Goal: Task Accomplishment & Management: Manage account settings

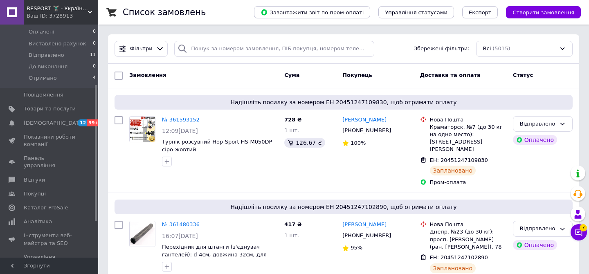
scroll to position [103, 0]
click at [57, 137] on span "Показники роботи компанії" at bounding box center [50, 140] width 52 height 15
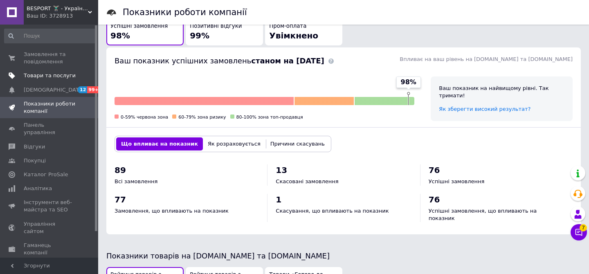
click at [67, 75] on span "Товари та послуги" at bounding box center [50, 75] width 52 height 7
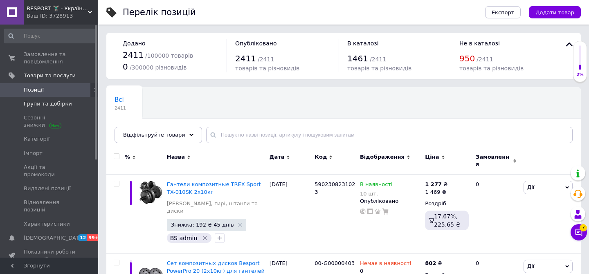
click at [50, 101] on span "Групи та добірки" at bounding box center [48, 103] width 48 height 7
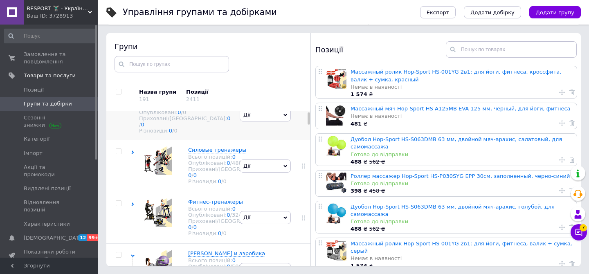
scroll to position [22, 0]
click at [118, 90] on input "checkbox" at bounding box center [118, 91] width 5 height 5
checkbox input "true"
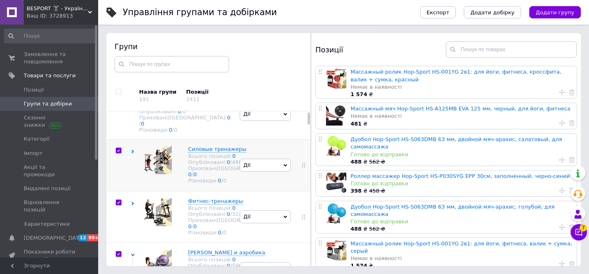
checkbox input "true"
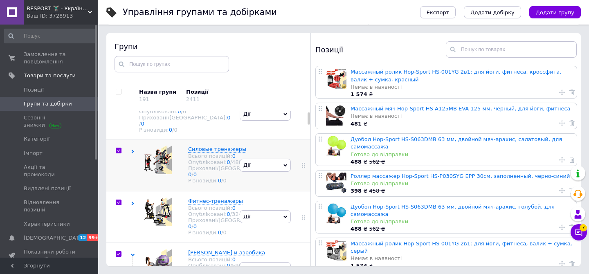
checkbox input "true"
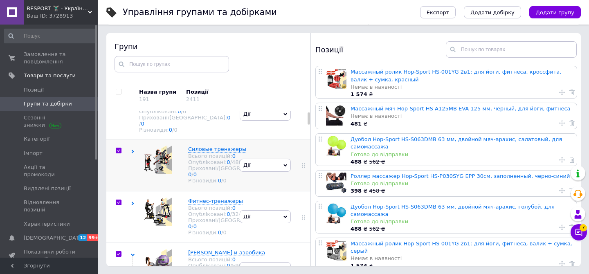
checkbox input "true"
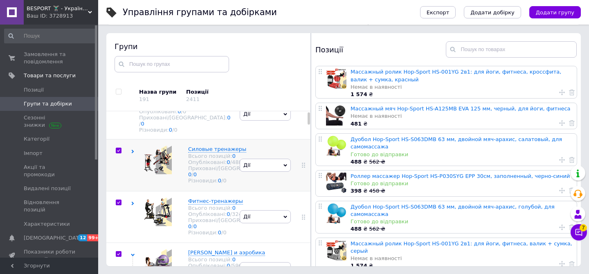
checkbox input "true"
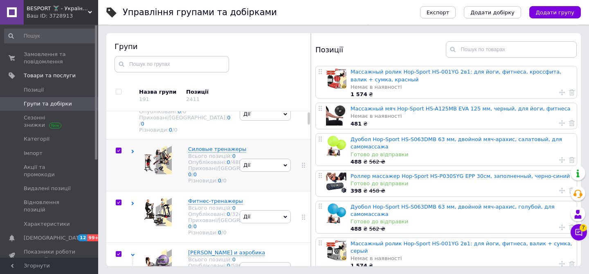
checkbox input "true"
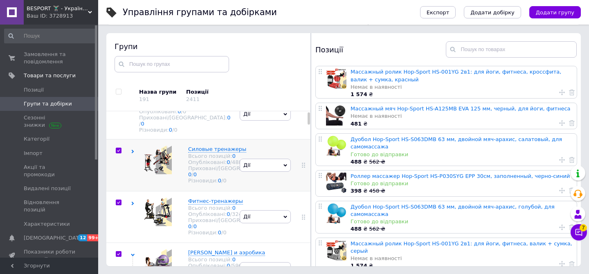
checkbox input "true"
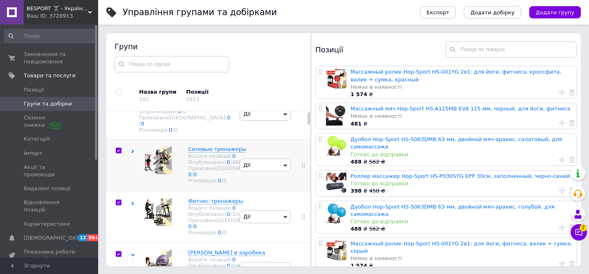
checkbox input "true"
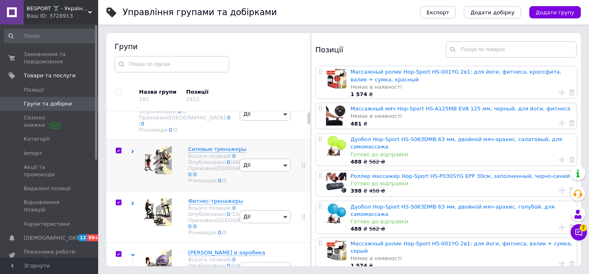
checkbox input "true"
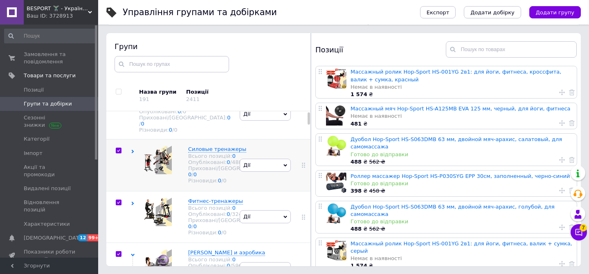
checkbox input "true"
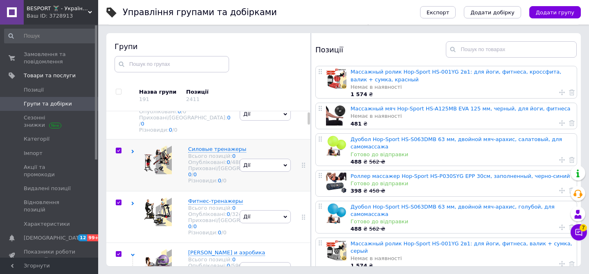
checkbox input "true"
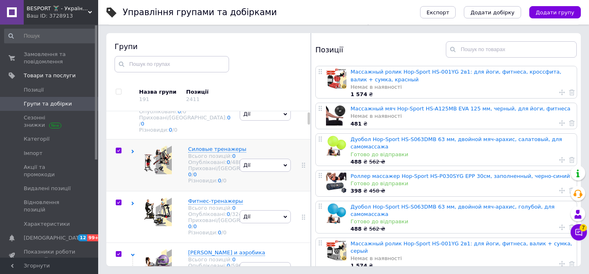
checkbox input "true"
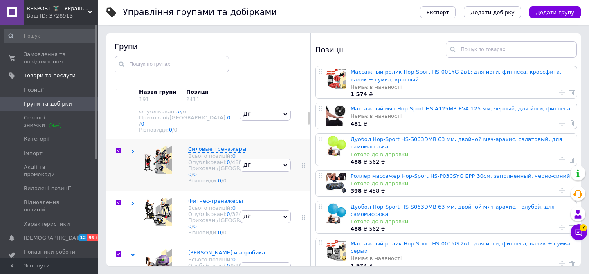
checkbox input "true"
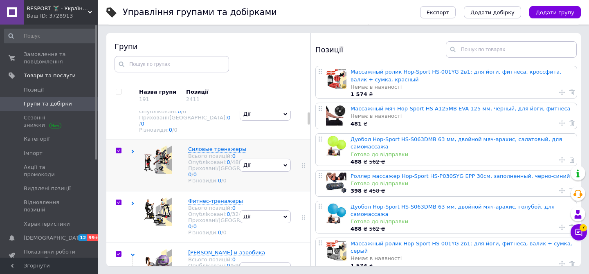
checkbox input "true"
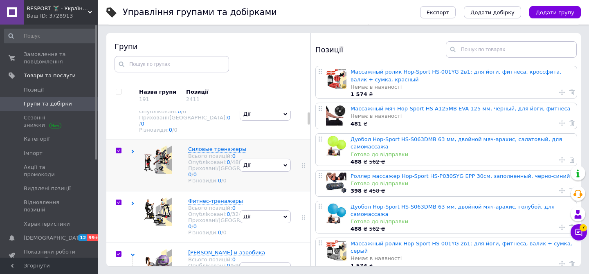
checkbox input "true"
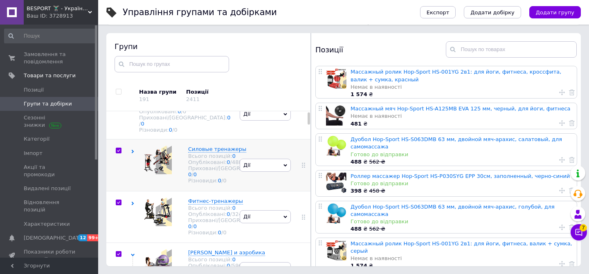
checkbox input "true"
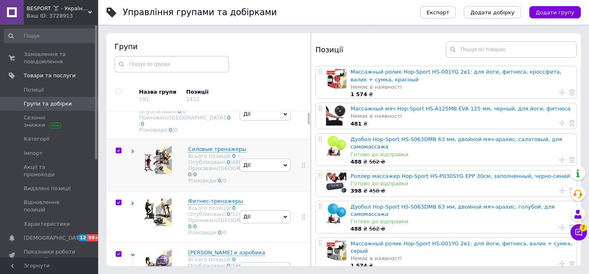
checkbox input "true"
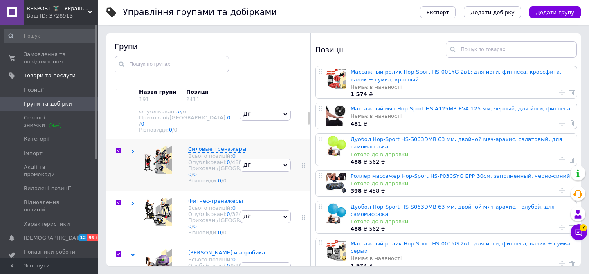
checkbox input "true"
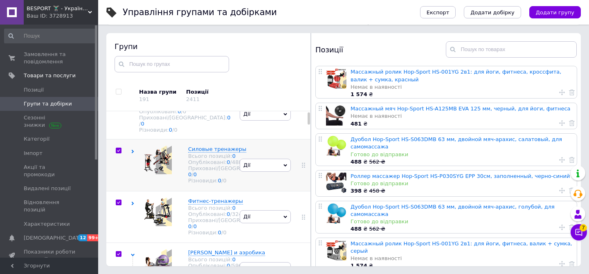
checkbox input "true"
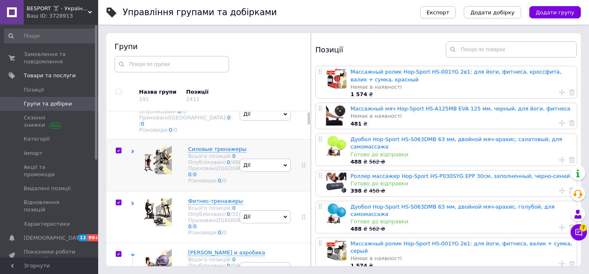
checkbox input "true"
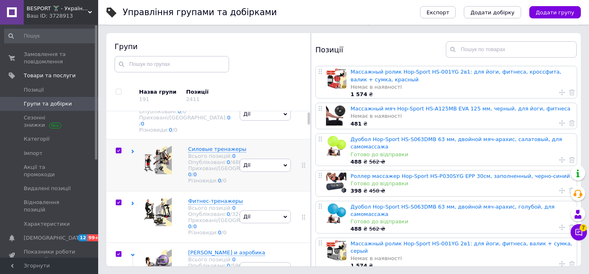
checkbox input "true"
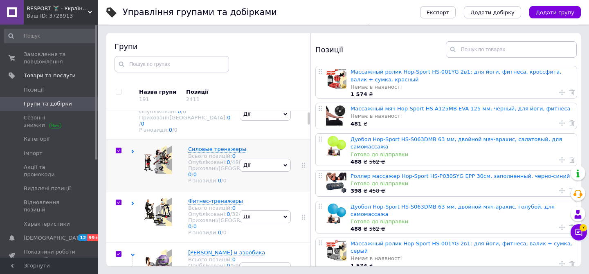
checkbox input "true"
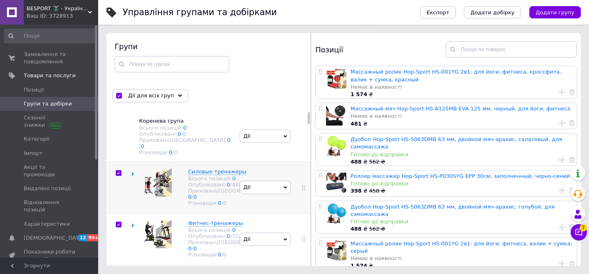
click at [120, 170] on input "checkbox" at bounding box center [118, 172] width 5 height 5
checkbox input "false"
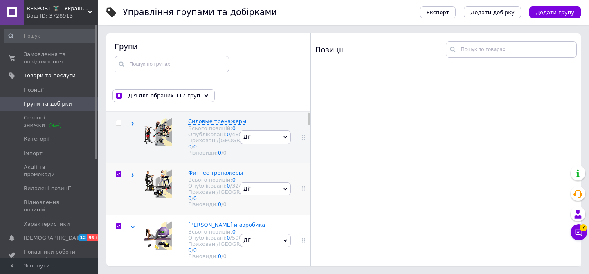
scroll to position [54, 0]
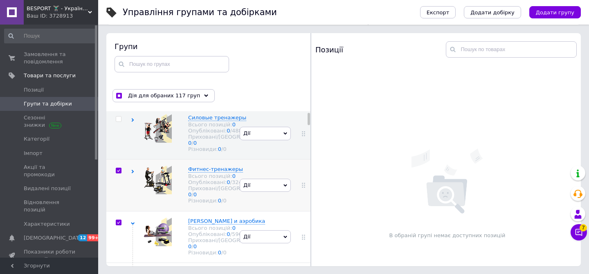
click at [117, 173] on input "checkbox" at bounding box center [118, 170] width 5 height 5
checkbox input "false"
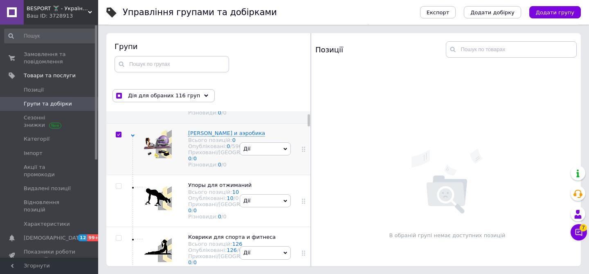
scroll to position [143, 0]
click at [119, 137] on input "checkbox" at bounding box center [118, 133] width 5 height 5
checkbox input "false"
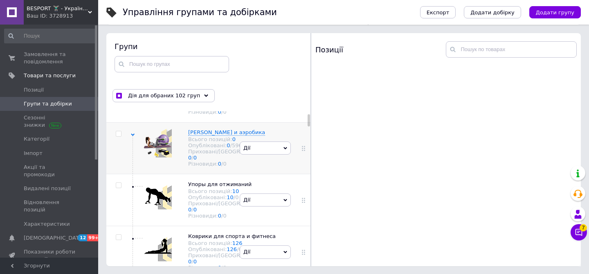
click at [134, 137] on icon at bounding box center [133, 135] width 4 height 4
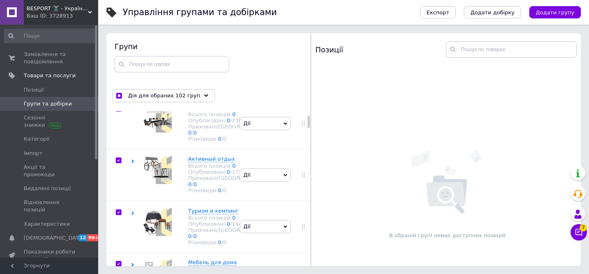
scroll to position [222, 0]
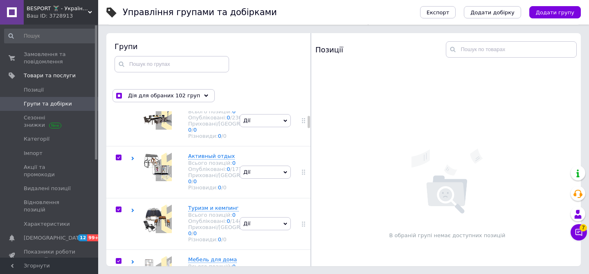
drag, startPoint x: 119, startPoint y: 185, endPoint x: 130, endPoint y: 147, distance: 39.8
click at [119, 109] on input "checkbox" at bounding box center [118, 105] width 5 height 5
checkbox input "false"
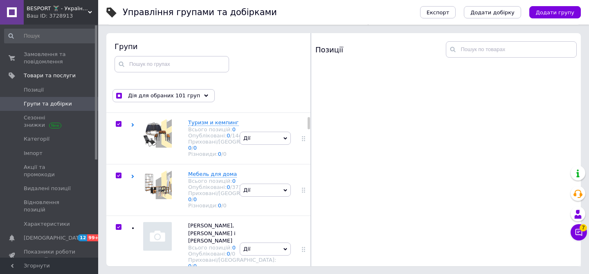
scroll to position [328, 0]
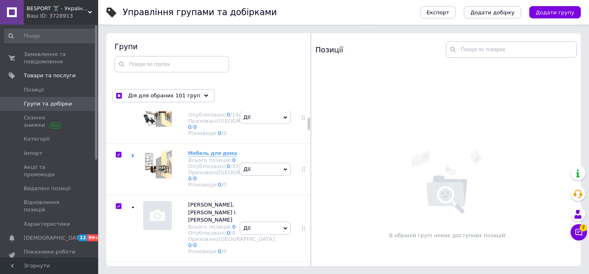
click at [118, 54] on input "checkbox" at bounding box center [118, 51] width 5 height 5
checkbox input "false"
click at [117, 106] on input "checkbox" at bounding box center [118, 103] width 5 height 5
checkbox input "false"
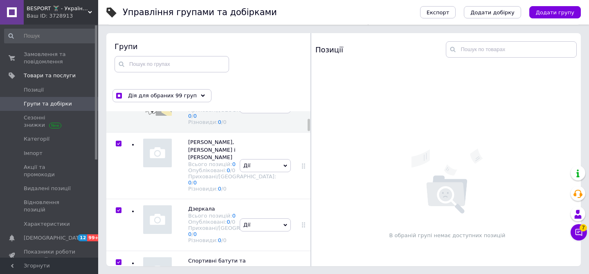
scroll to position [392, 0]
click at [117, 42] on input "checkbox" at bounding box center [118, 39] width 5 height 5
checkbox input "false"
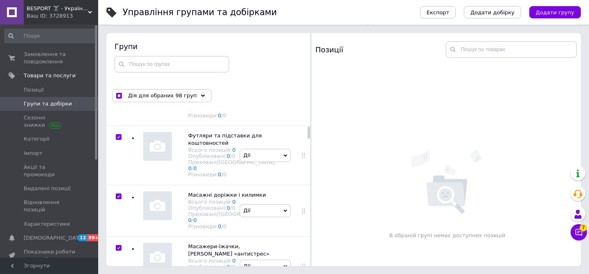
scroll to position [841, 0]
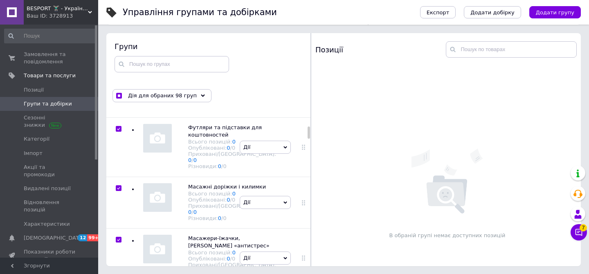
checkbox input "false"
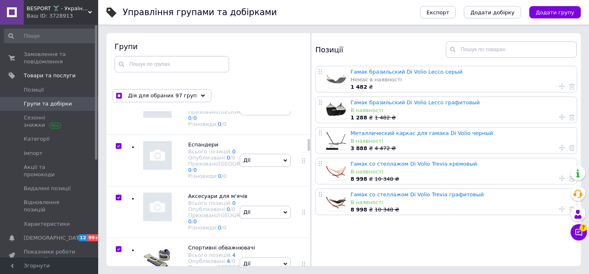
scroll to position [1563, 0]
checkbox input "false"
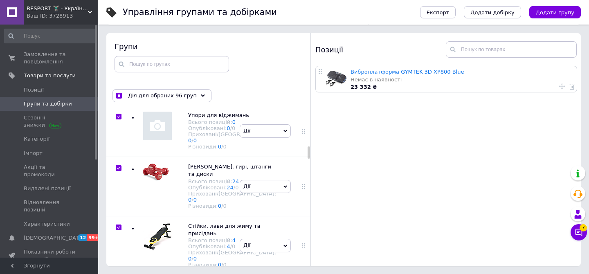
scroll to position [2015, 0]
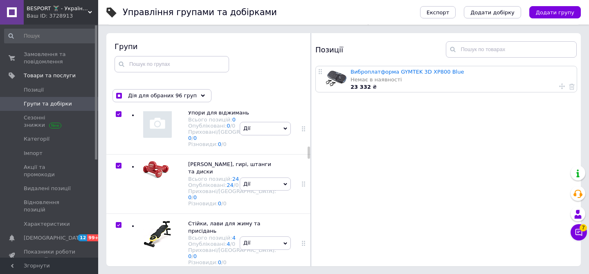
drag, startPoint x: 118, startPoint y: 192, endPoint x: 123, endPoint y: 185, distance: 8.4
checkbox input "false"
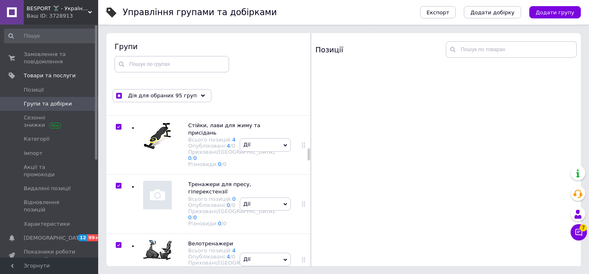
scroll to position [2114, 0]
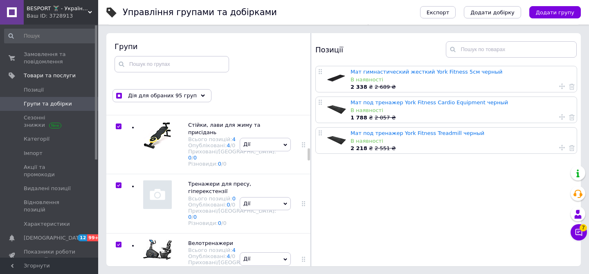
checkbox input "false"
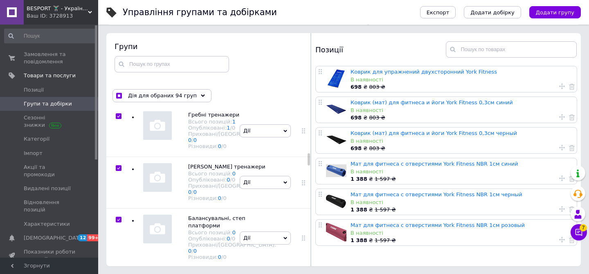
scroll to position [2407, 0]
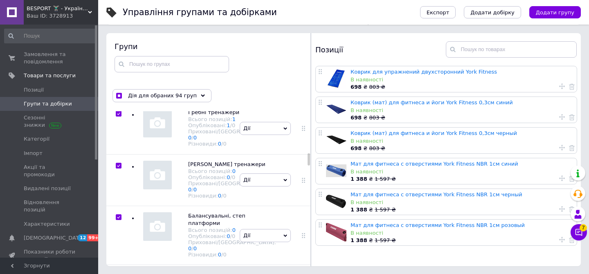
checkbox input "false"
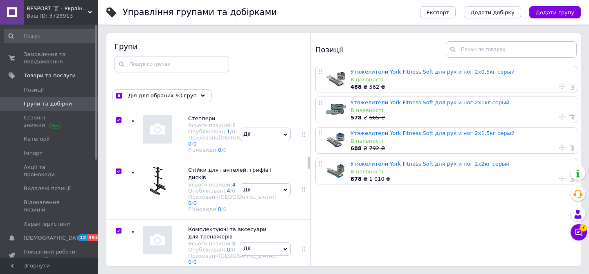
scroll to position [2616, 0]
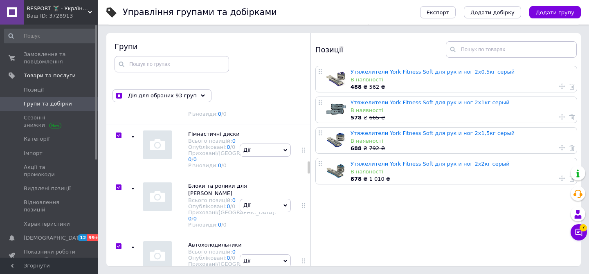
checkbox input "false"
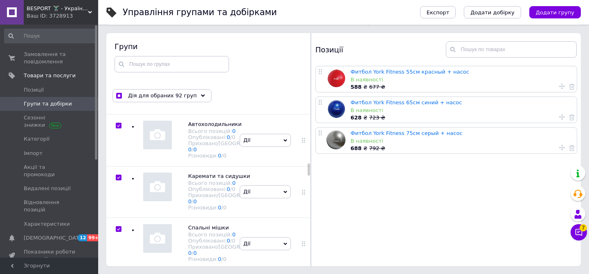
scroll to position [3001, 0]
checkbox input "false"
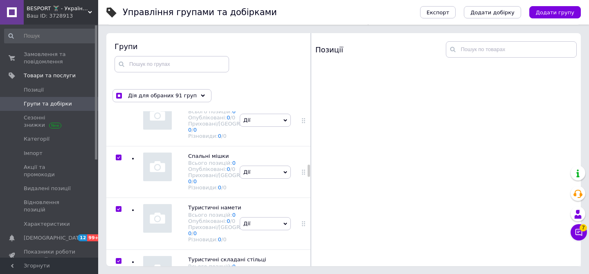
scroll to position [3077, 0]
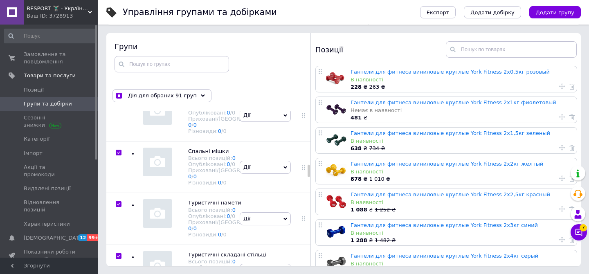
drag, startPoint x: 117, startPoint y: 162, endPoint x: 125, endPoint y: 148, distance: 16.3
checkbox input "false"
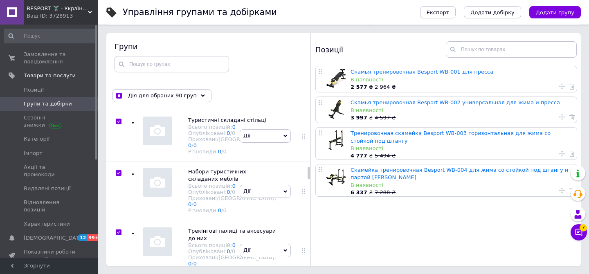
scroll to position [3230, 0]
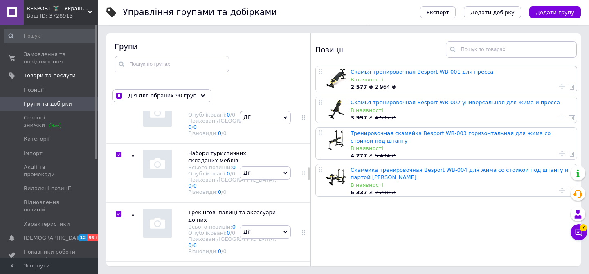
checkbox input "false"
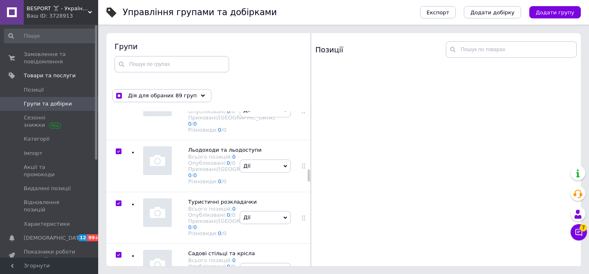
scroll to position [3355, 0]
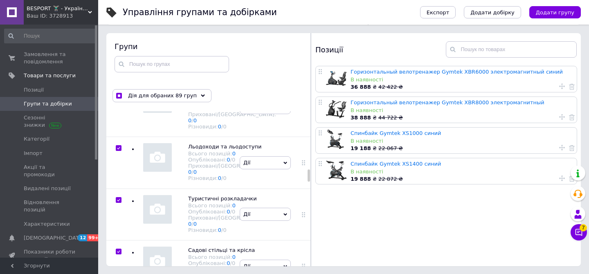
checkbox input "false"
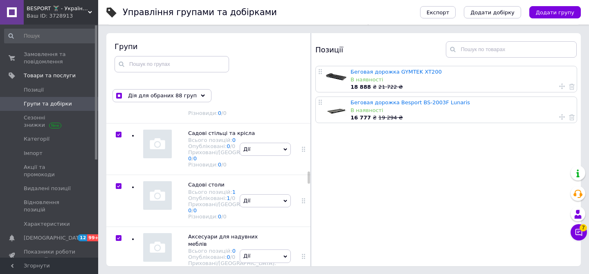
scroll to position [3474, 0]
checkbox input "false"
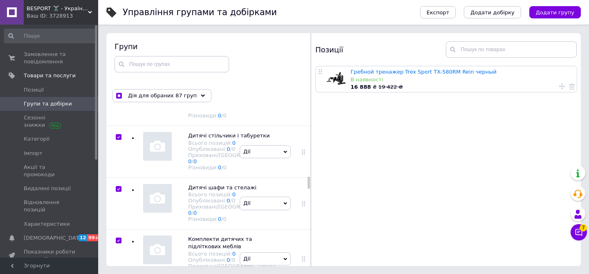
scroll to position [3793, 0]
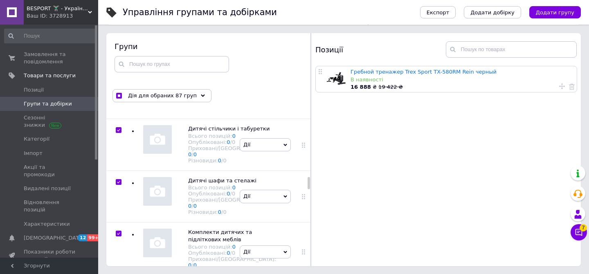
checkbox input "false"
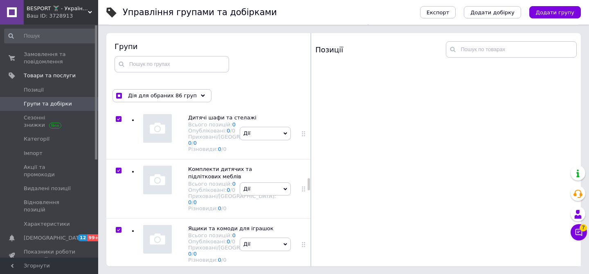
scroll to position [3869, 0]
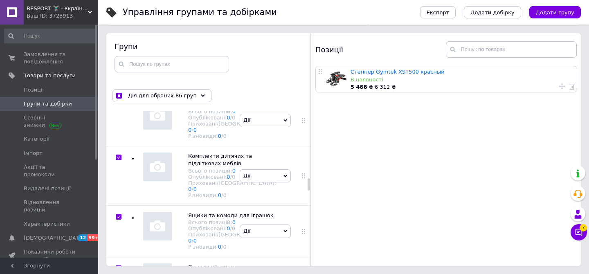
checkbox input "false"
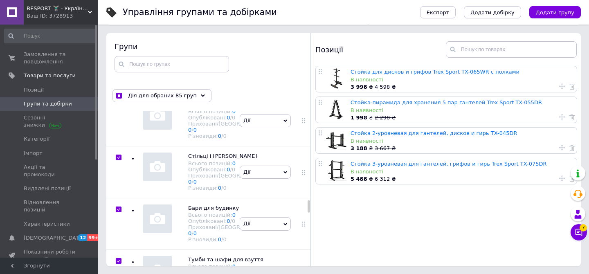
scroll to position [5164, 0]
checkbox input "false"
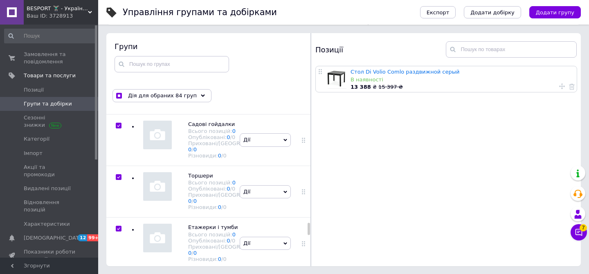
scroll to position [6425, 0]
checkbox input "false"
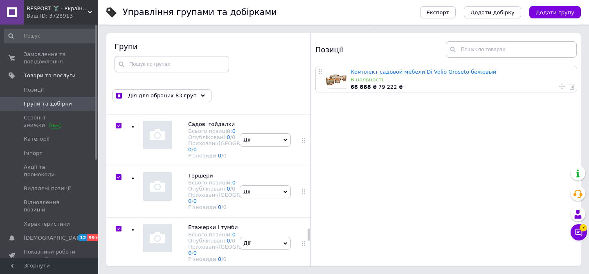
checkbox input "false"
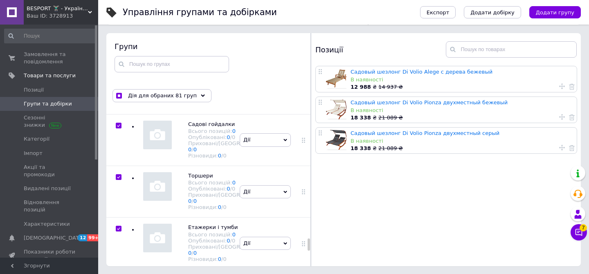
scroll to position [7398, 0]
checkbox input "false"
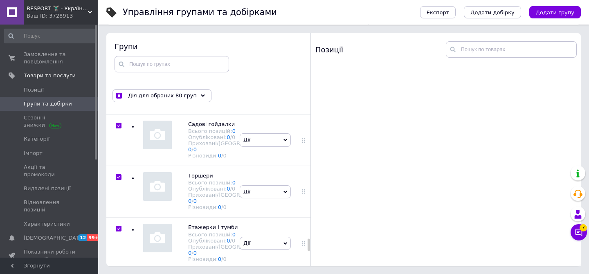
checkbox input "false"
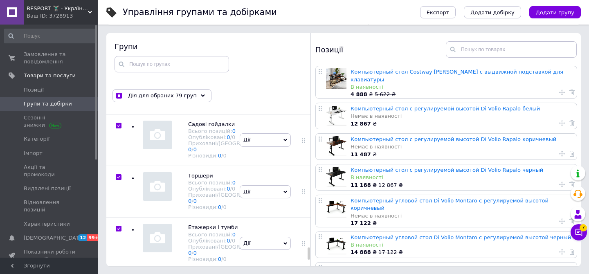
scroll to position [7912, 0]
checkbox input "false"
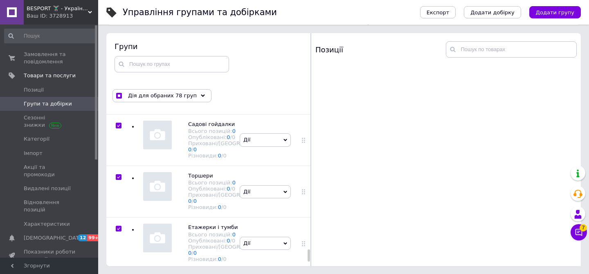
scroll to position [8023, 0]
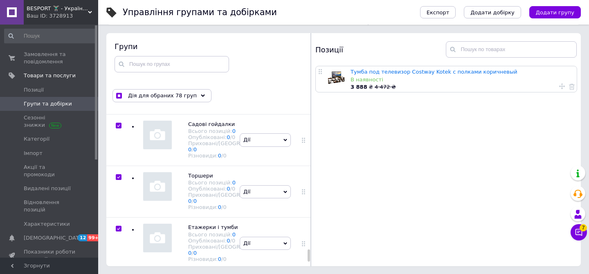
click at [119, 25] on input "checkbox" at bounding box center [118, 22] width 5 height 5
checkbox input "false"
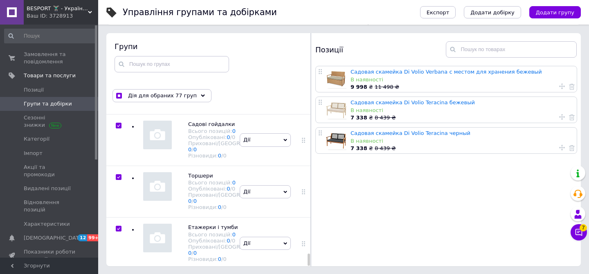
scroll to position [300, 0]
click at [187, 97] on span "Дія для обраних 77 груп" at bounding box center [162, 95] width 69 height 7
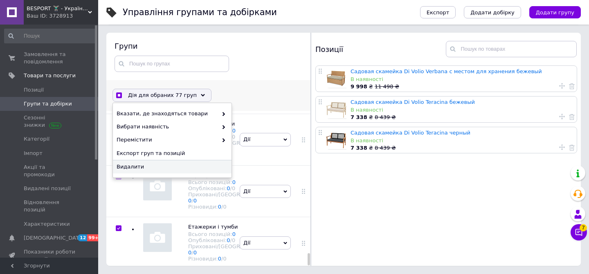
click at [173, 166] on span "Видалити" at bounding box center [171, 166] width 109 height 7
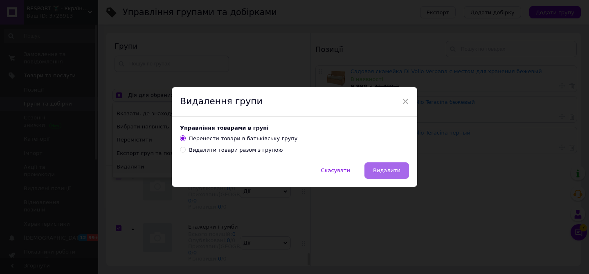
click at [377, 170] on span "Видалити" at bounding box center [386, 170] width 27 height 6
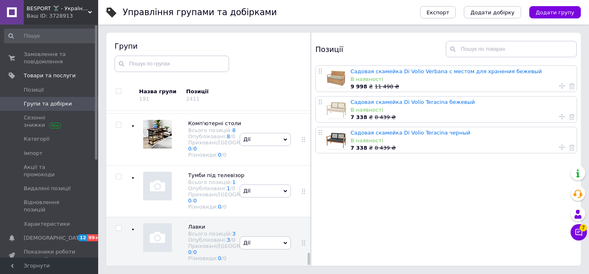
scroll to position [2078, 0]
click at [272, 217] on div "Дії Приховати групу Редагувати групу Додати підгрупу Додати товар Видалити групу" at bounding box center [265, 243] width 55 height 52
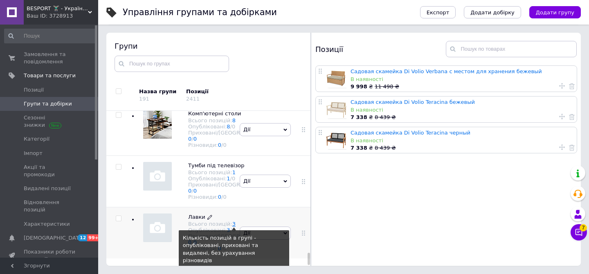
click at [232, 221] on link "3" at bounding box center [233, 224] width 3 height 6
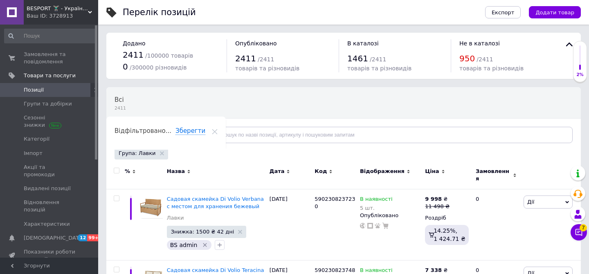
click at [114, 171] on input "checkbox" at bounding box center [116, 170] width 5 height 5
checkbox input "true"
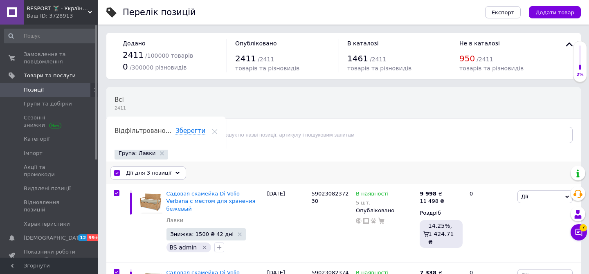
click at [145, 177] on div "Дії для 3 позиції" at bounding box center [148, 172] width 76 height 13
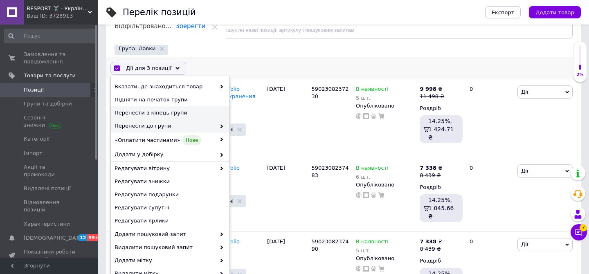
click at [177, 123] on span "Перенести до групи" at bounding box center [164, 125] width 101 height 7
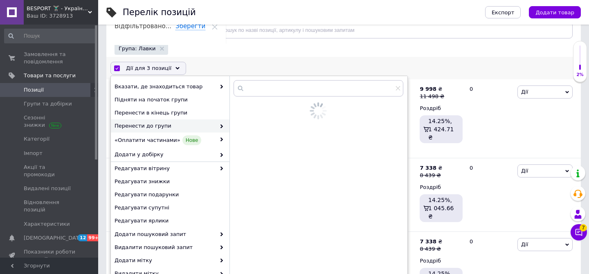
click at [210, 130] on span "Перенести до групи" at bounding box center [164, 125] width 101 height 7
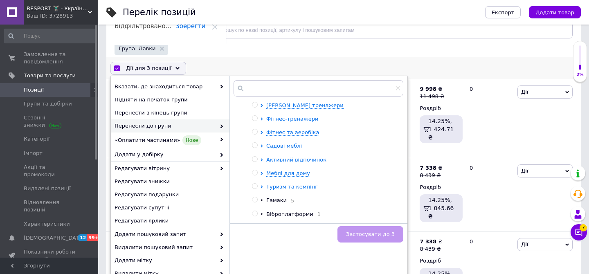
scroll to position [16, 0]
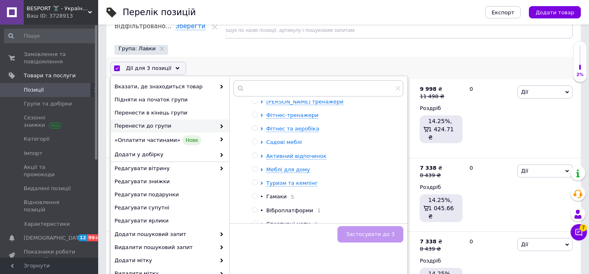
click at [279, 141] on span "Садові меблі" at bounding box center [284, 142] width 36 height 6
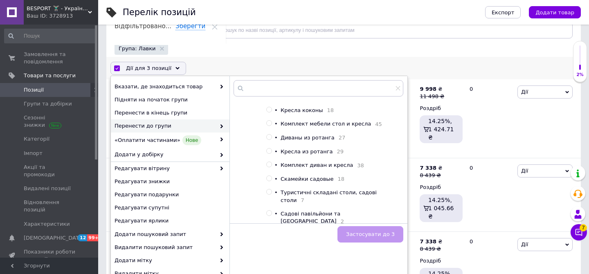
scroll to position [93, 0]
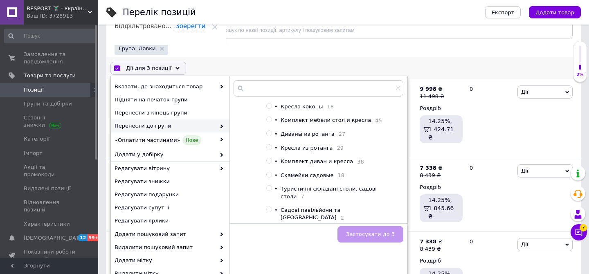
click at [306, 178] on span "Скамейки садовые" at bounding box center [306, 175] width 53 height 6
radio input "true"
click at [384, 238] on button "Застосувати до 3" at bounding box center [370, 234] width 66 height 16
checkbox input "false"
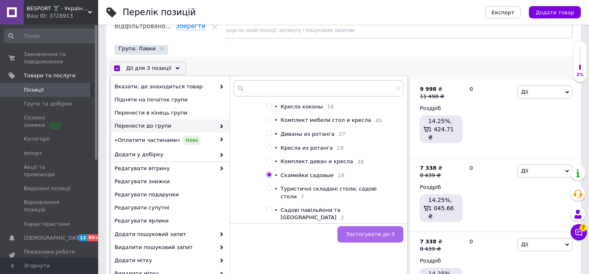
checkbox input "false"
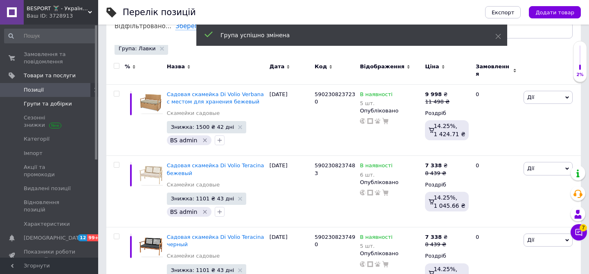
click at [58, 101] on span "Групи та добірки" at bounding box center [48, 103] width 48 height 7
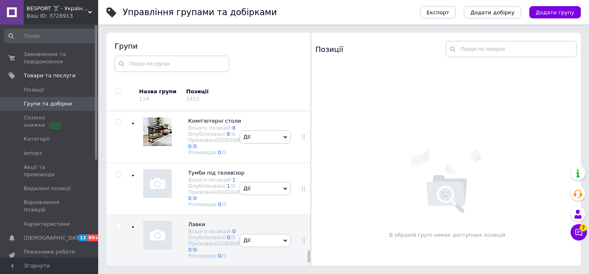
scroll to position [2078, 0]
click at [177, 169] on div "Тумби під телевізор Всього позицій: 1 Опубліковані: 1 / 0 Приховані/Видалені: 0…" at bounding box center [224, 188] width 104 height 39
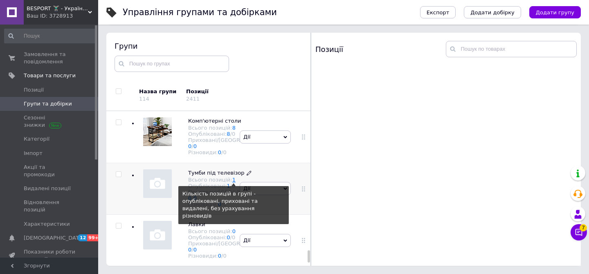
click at [232, 177] on link "1" at bounding box center [233, 180] width 3 height 6
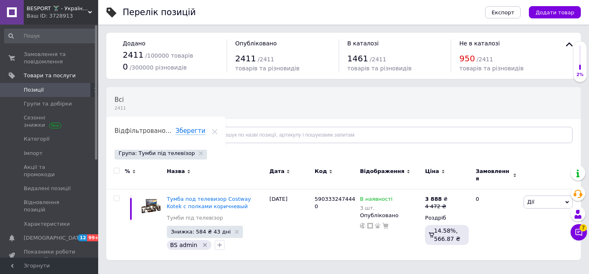
click at [116, 168] on input "checkbox" at bounding box center [116, 170] width 5 height 5
checkbox input "true"
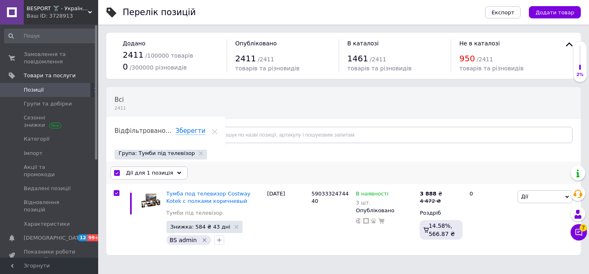
click at [139, 173] on span "Дії для 1 позиція" at bounding box center [149, 172] width 47 height 7
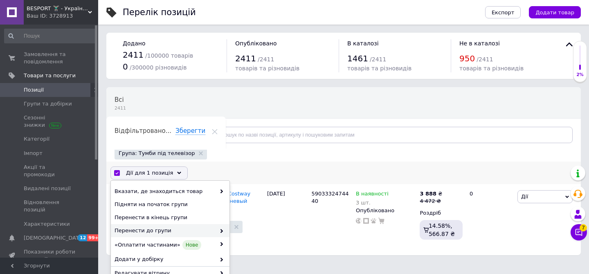
click at [194, 231] on span "Перенести до групи" at bounding box center [164, 230] width 101 height 7
click at [215, 234] on span at bounding box center [219, 230] width 8 height 7
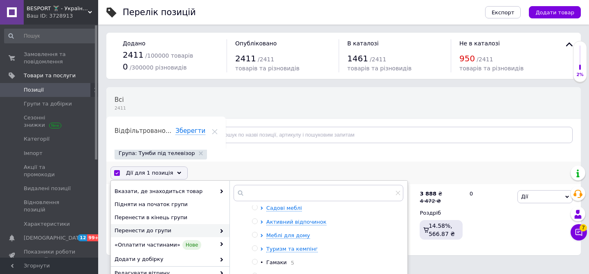
scroll to position [49, 0]
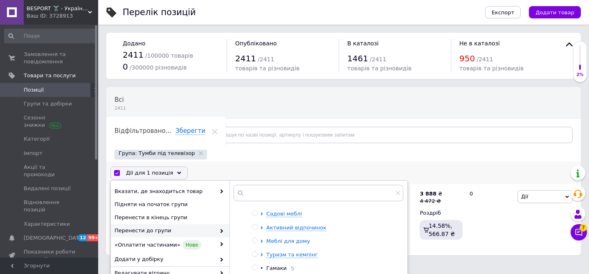
click at [287, 241] on span "Меблі для дому" at bounding box center [288, 241] width 44 height 6
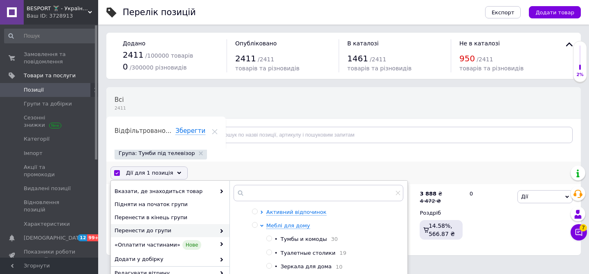
scroll to position [67, 0]
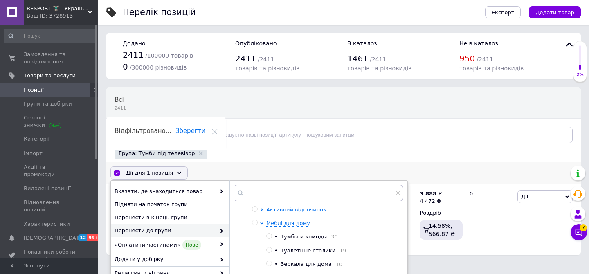
click at [313, 235] on span "Тумбы и комоды" at bounding box center [303, 236] width 46 height 6
radio input "true"
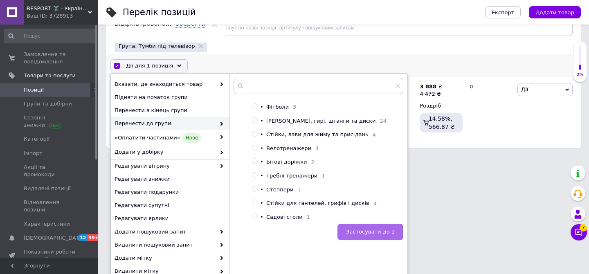
scroll to position [114, 0]
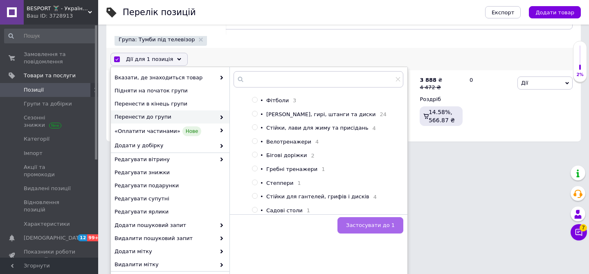
click at [386, 225] on span "Застосувати до 1" at bounding box center [370, 225] width 49 height 6
checkbox input "false"
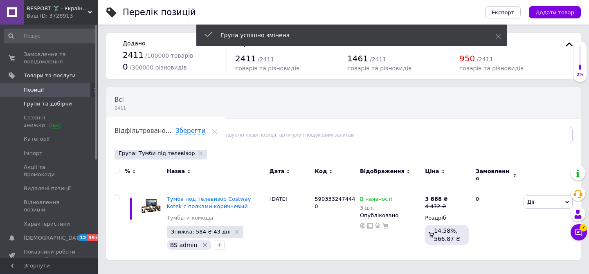
click at [71, 104] on span "Групи та добірки" at bounding box center [50, 103] width 52 height 7
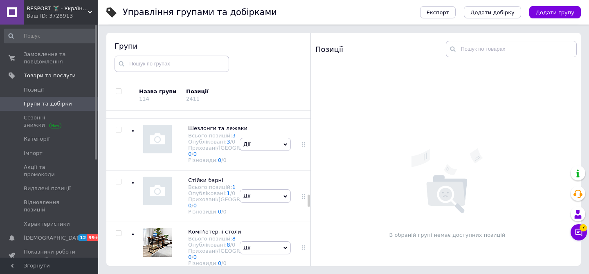
scroll to position [1260, 0]
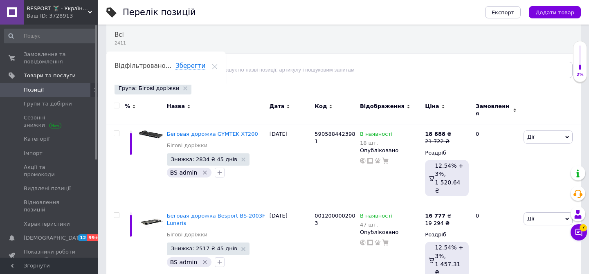
click at [117, 106] on input "checkbox" at bounding box center [116, 105] width 5 height 5
checkbox input "true"
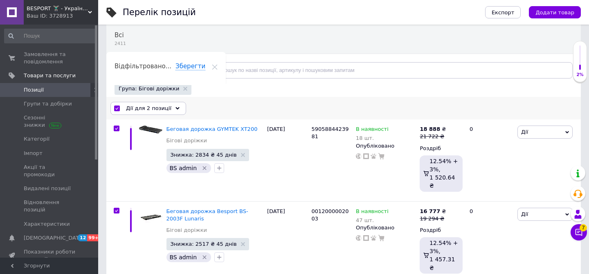
click at [146, 114] on div "Дії для 2 позиції" at bounding box center [148, 108] width 76 height 13
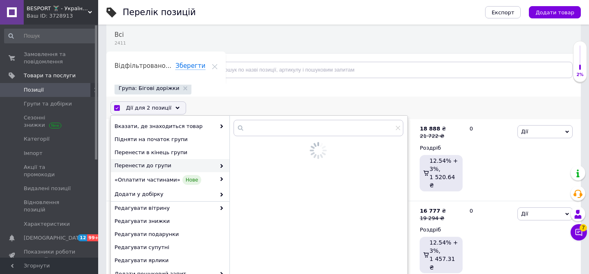
click at [201, 162] on span "Перенести до групи" at bounding box center [164, 165] width 101 height 7
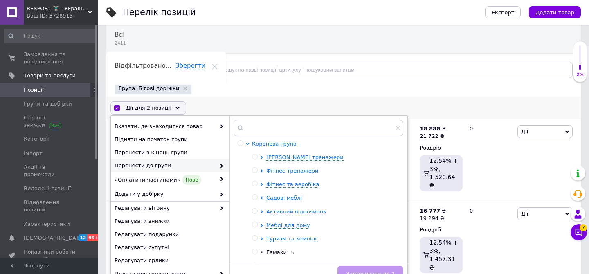
click at [287, 172] on span "Фітнес-тренажери" at bounding box center [292, 171] width 52 height 6
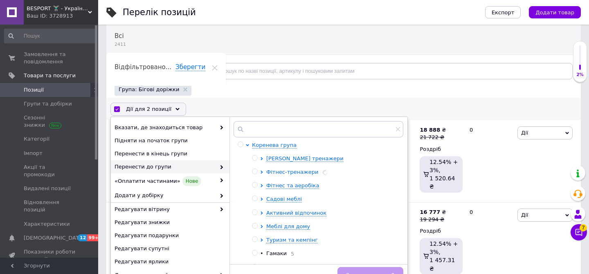
scroll to position [63, 0]
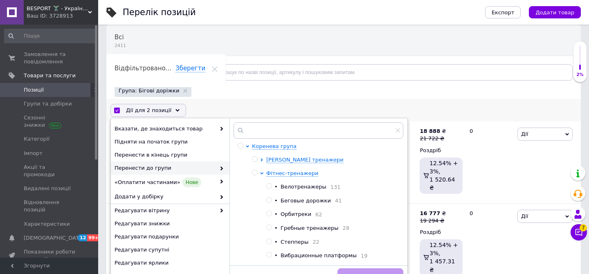
click at [305, 200] on span "Беговые дорожки" at bounding box center [305, 200] width 50 height 6
radio input "true"
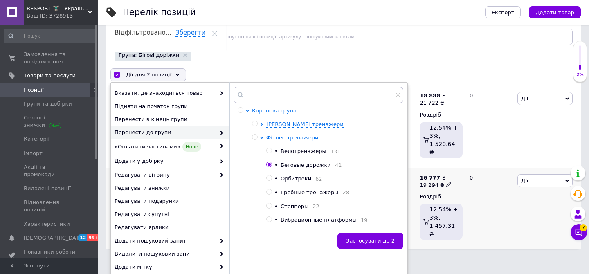
scroll to position [121, 0]
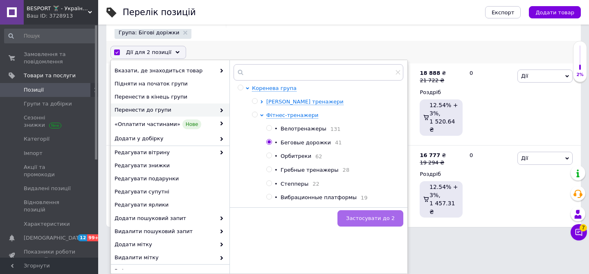
click at [381, 221] on span "Застосувати до 2" at bounding box center [370, 218] width 49 height 6
checkbox input "false"
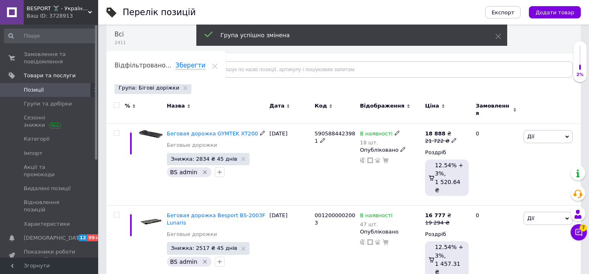
scroll to position [65, 0]
click at [61, 105] on span "Групи та добірки" at bounding box center [48, 103] width 48 height 7
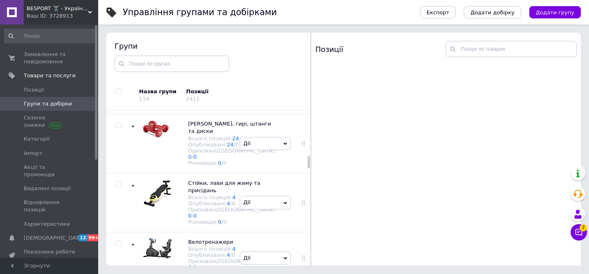
scroll to position [740, 0]
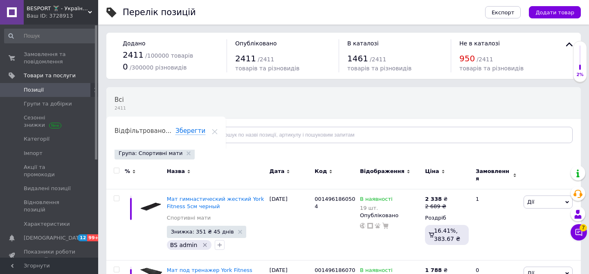
click at [114, 171] on input "checkbox" at bounding box center [116, 170] width 5 height 5
checkbox input "true"
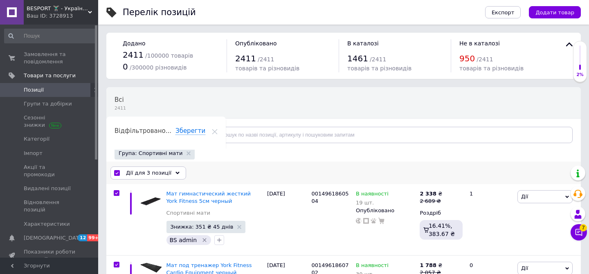
click at [141, 171] on span "Дії для 3 позиції" at bounding box center [148, 172] width 45 height 7
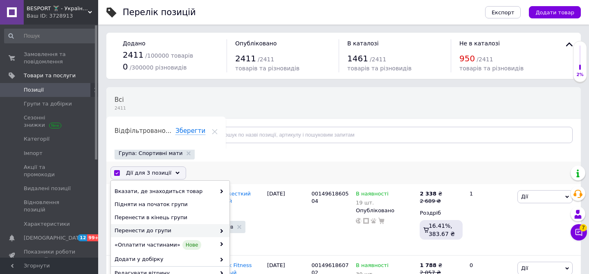
click at [206, 232] on span "Перенести до групи" at bounding box center [164, 230] width 101 height 7
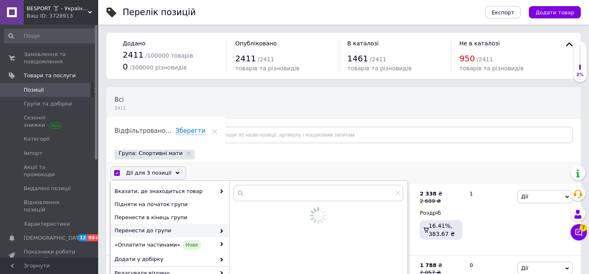
click at [219, 236] on div "Перенести до групи" at bounding box center [170, 230] width 119 height 13
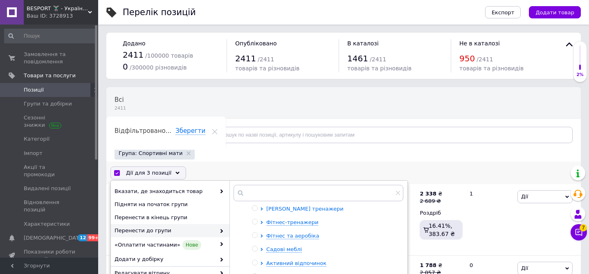
scroll to position [22, 0]
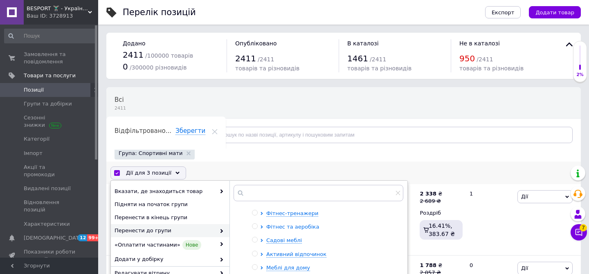
click at [281, 225] on span "Фітнес та аеробіка" at bounding box center [292, 227] width 53 height 6
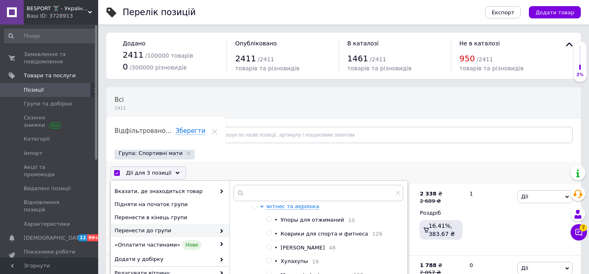
scroll to position [44, 0]
click at [317, 235] on span "Коврики для спорта и фитнеса" at bounding box center [323, 232] width 87 height 6
radio input "true"
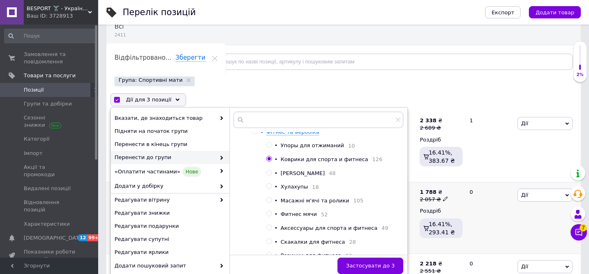
scroll to position [79, 0]
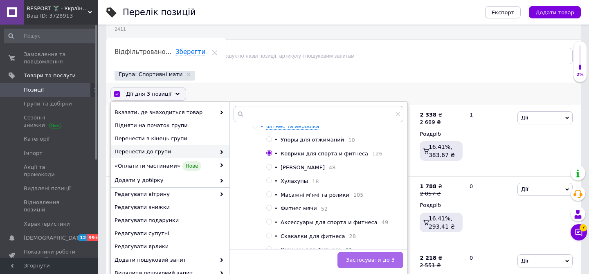
click at [367, 261] on span "Застосувати до 3" at bounding box center [370, 260] width 49 height 6
checkbox input "false"
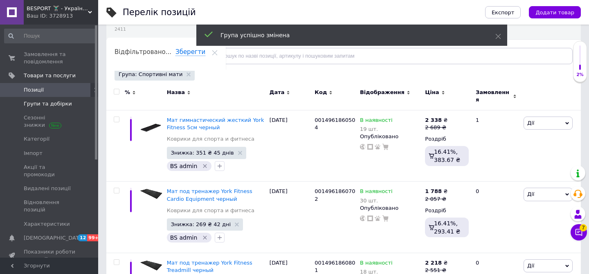
click at [55, 103] on span "Групи та добірки" at bounding box center [48, 103] width 48 height 7
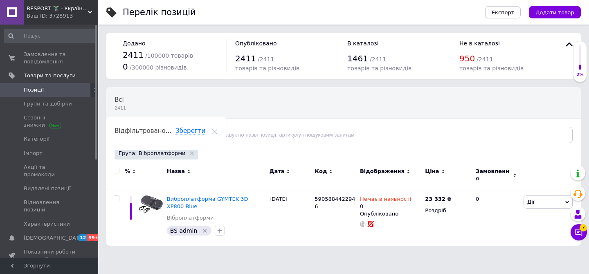
click at [114, 169] on input "checkbox" at bounding box center [116, 170] width 5 height 5
checkbox input "true"
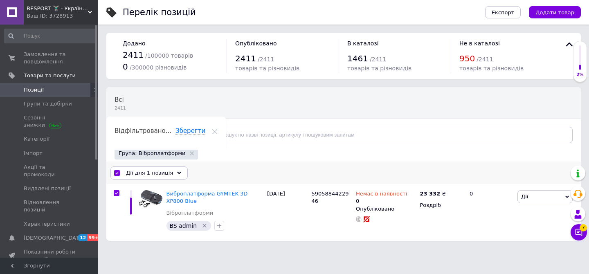
click at [141, 173] on span "Дії для 1 позиція" at bounding box center [149, 172] width 47 height 7
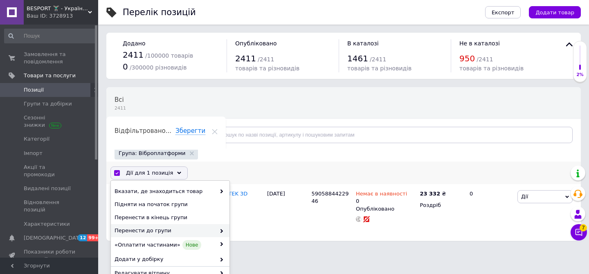
click at [191, 232] on span "Перенести до групи" at bounding box center [164, 230] width 101 height 7
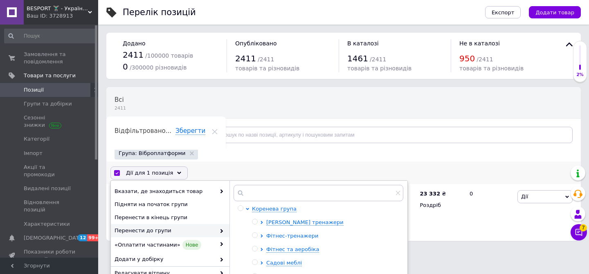
click at [305, 236] on span "Фітнес-тренажери" at bounding box center [292, 236] width 52 height 6
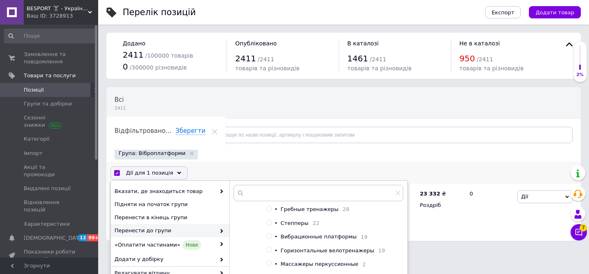
scroll to position [82, 0]
click at [332, 236] on span "Вибрационные платформы" at bounding box center [318, 236] width 76 height 6
radio input "true"
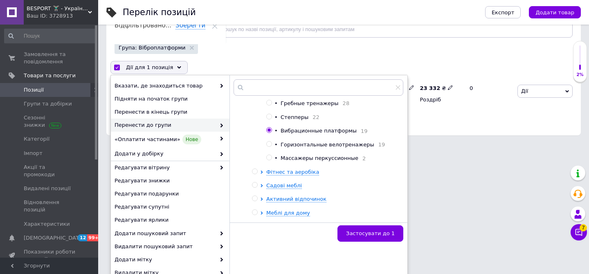
scroll to position [121, 0]
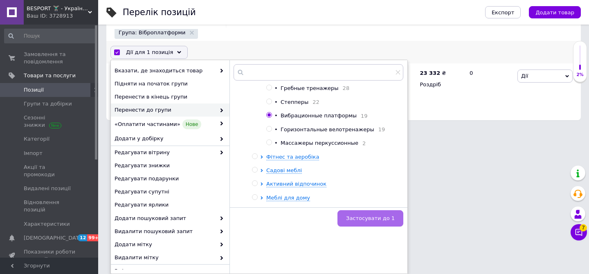
click at [388, 218] on span "Застосувати до 1" at bounding box center [370, 218] width 49 height 6
checkbox input "false"
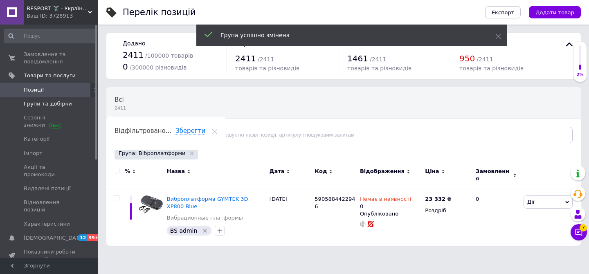
click at [56, 106] on span "Групи та добірки" at bounding box center [48, 103] width 48 height 7
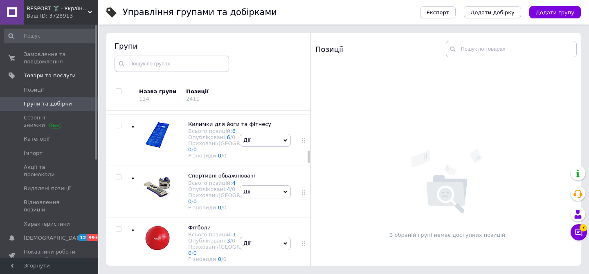
scroll to position [576, 0]
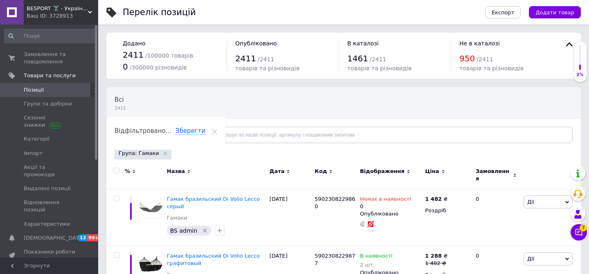
click at [118, 169] on input "checkbox" at bounding box center [116, 170] width 5 height 5
checkbox input "true"
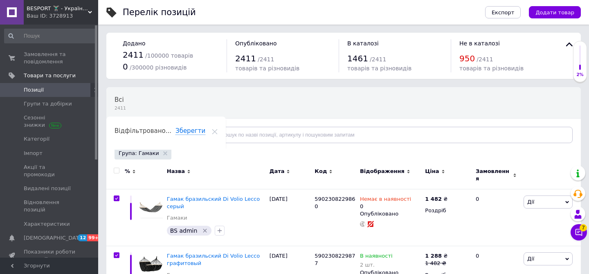
checkbox input "true"
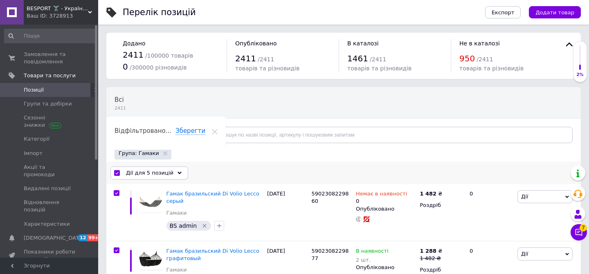
click at [160, 174] on span "Дії для 5 позицій" at bounding box center [149, 172] width 47 height 7
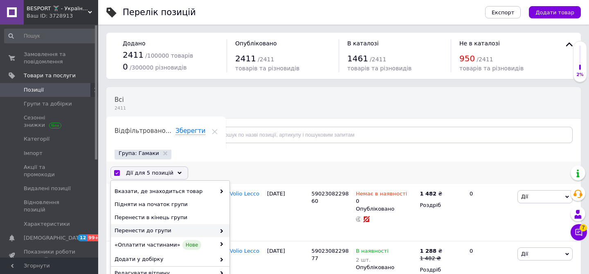
click at [196, 229] on span "Перенести до групи" at bounding box center [164, 230] width 101 height 7
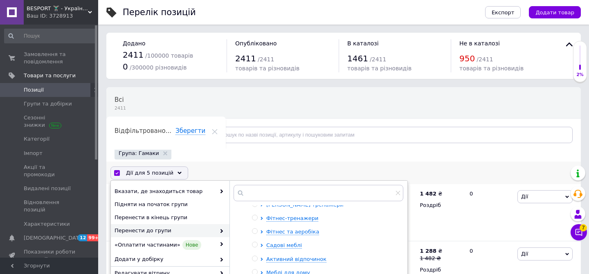
scroll to position [21, 0]
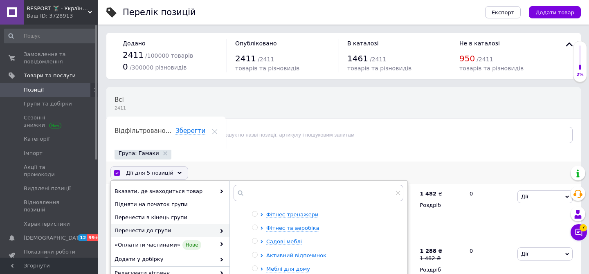
click at [306, 254] on span "Активний відпочинок" at bounding box center [296, 255] width 60 height 6
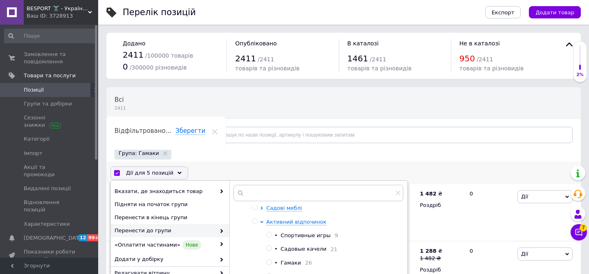
scroll to position [69, 0]
click at [281, 249] on span "Гамаки" at bounding box center [290, 249] width 20 height 6
radio input "true"
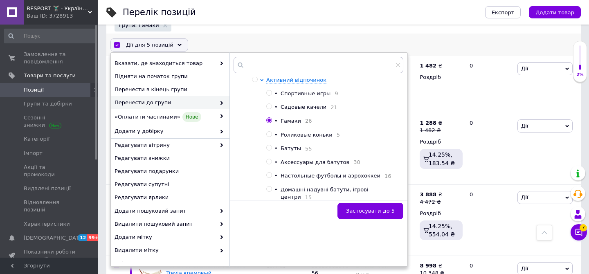
scroll to position [144, 0]
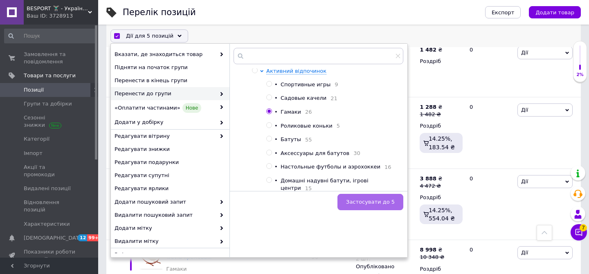
click at [386, 200] on span "Застосувати до 5" at bounding box center [370, 202] width 49 height 6
checkbox input "false"
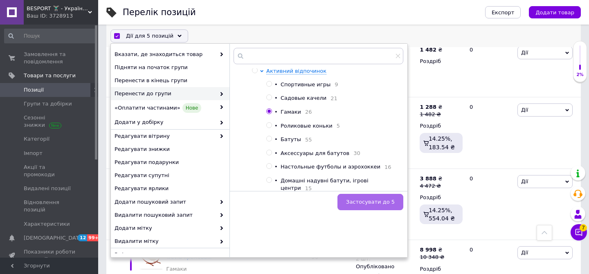
checkbox input "false"
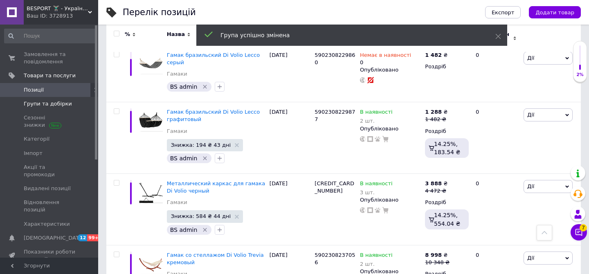
click at [54, 103] on span "Групи та добірки" at bounding box center [48, 103] width 48 height 7
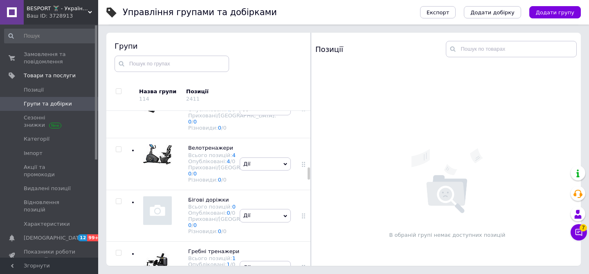
scroll to position [820, 0]
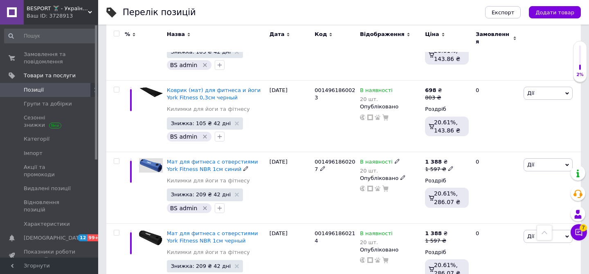
scroll to position [111, 0]
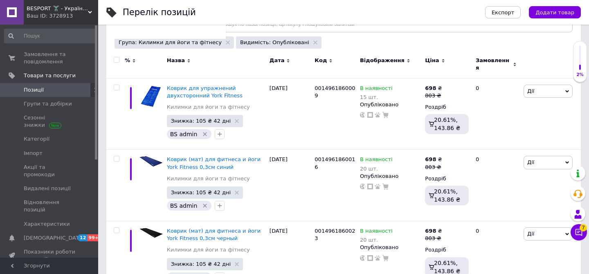
click at [119, 61] on div at bounding box center [116, 60] width 16 height 6
click at [117, 61] on input "checkbox" at bounding box center [116, 59] width 5 height 5
checkbox input "true"
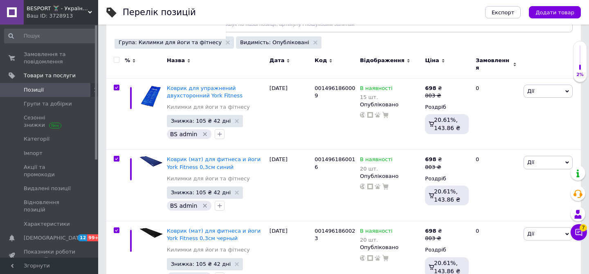
checkbox input "true"
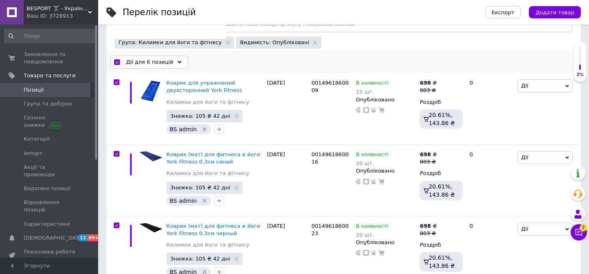
click at [135, 66] on div "Дії для 6 позицій" at bounding box center [149, 62] width 78 height 13
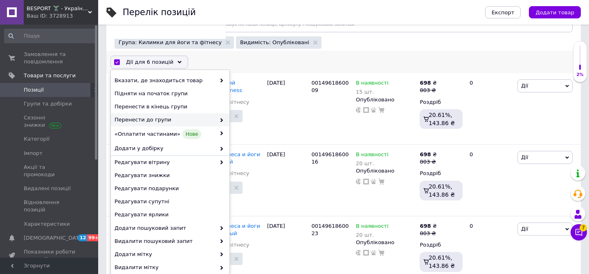
click at [190, 119] on span "Перенести до групи" at bounding box center [164, 119] width 101 height 7
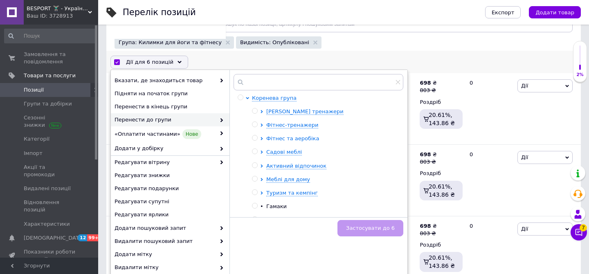
click at [294, 140] on span "Фітнес та аеробіка" at bounding box center [292, 138] width 53 height 6
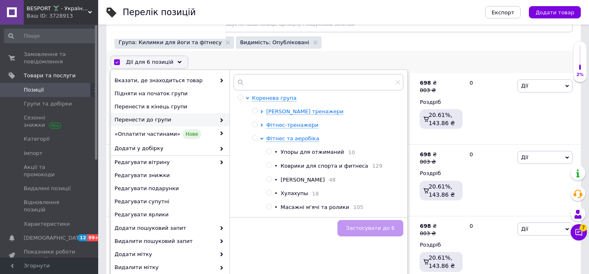
drag, startPoint x: 321, startPoint y: 166, endPoint x: 350, endPoint y: 184, distance: 34.8
click at [321, 166] on span "Коврики для спорта и фитнеса" at bounding box center [323, 166] width 87 height 6
radio input "true"
click at [393, 228] on span "Застосувати до 6" at bounding box center [370, 228] width 49 height 6
checkbox input "false"
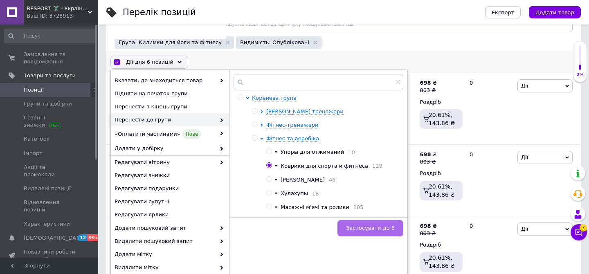
checkbox input "false"
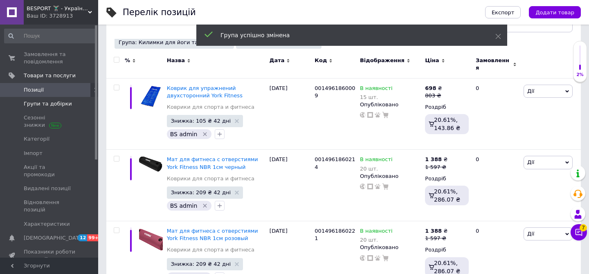
click at [64, 105] on span "Групи та добірки" at bounding box center [48, 103] width 48 height 7
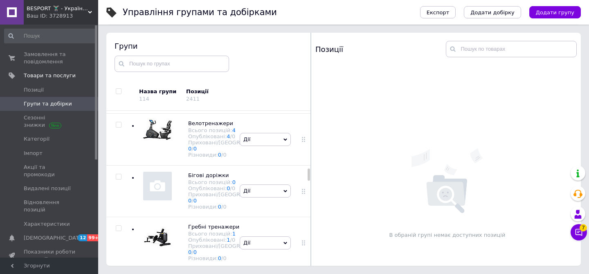
scroll to position [872, 0]
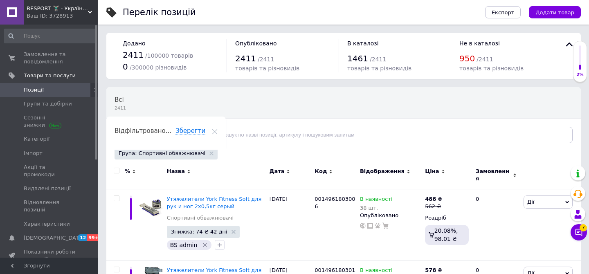
click at [117, 172] on input "checkbox" at bounding box center [116, 170] width 5 height 5
checkbox input "true"
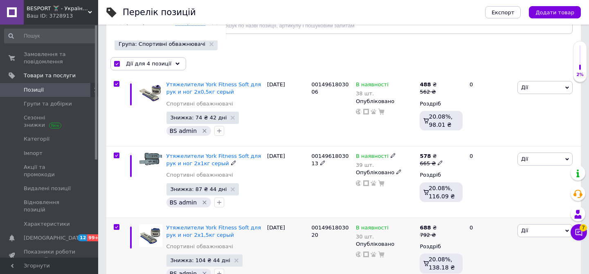
scroll to position [65, 0]
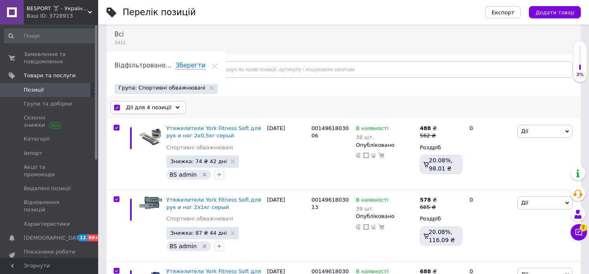
click at [159, 110] on span "Дії для 4 позиції" at bounding box center [148, 107] width 45 height 7
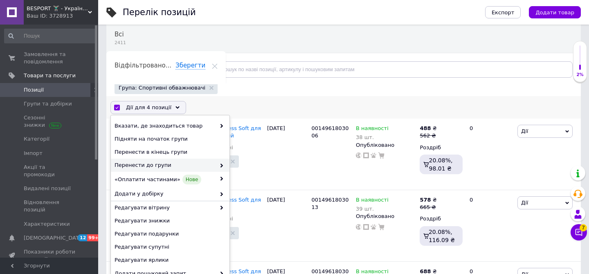
click at [202, 160] on div "Перенести до групи" at bounding box center [170, 165] width 119 height 13
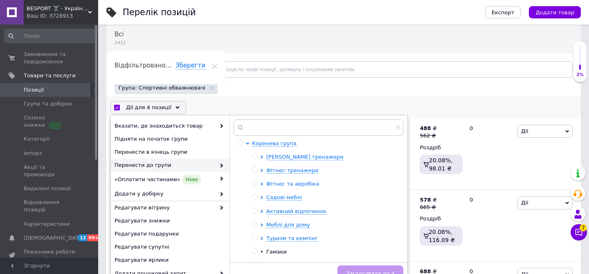
click at [286, 183] on span "Фітнес та аеробіка" at bounding box center [292, 184] width 53 height 6
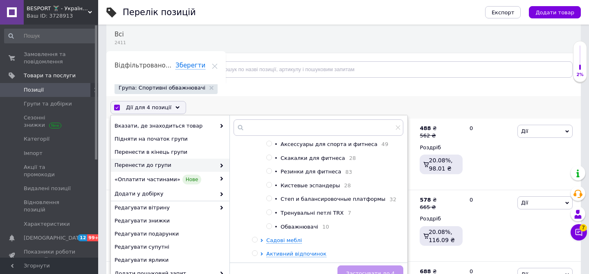
scroll to position [138, 0]
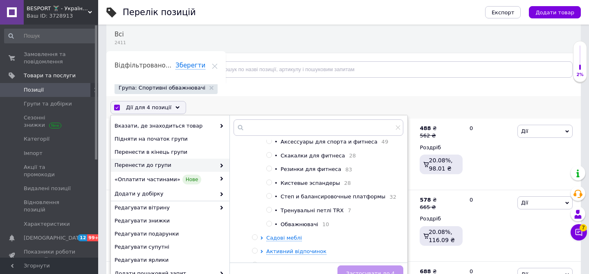
click at [305, 227] on span "Обважнювачі" at bounding box center [299, 224] width 38 height 6
radio input "true"
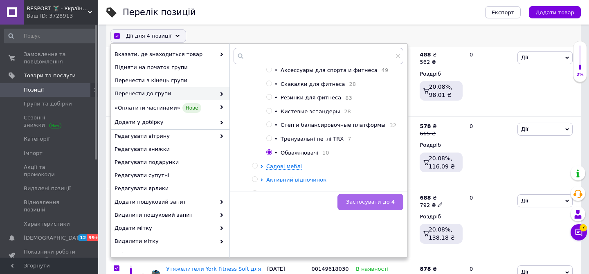
scroll to position [197, 0]
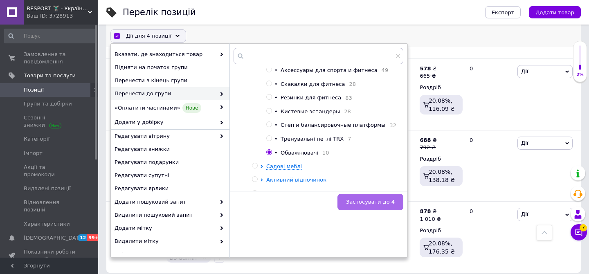
click at [379, 200] on span "Застосувати до 4" at bounding box center [370, 202] width 49 height 6
checkbox input "false"
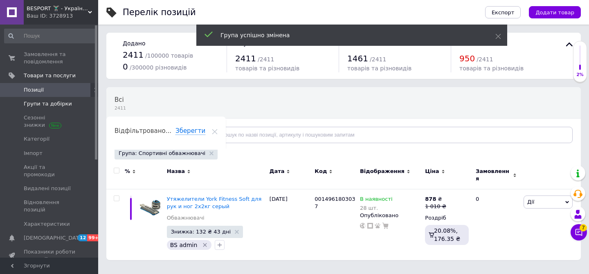
scroll to position [0, 0]
click at [54, 105] on span "Групи та добірки" at bounding box center [48, 103] width 48 height 7
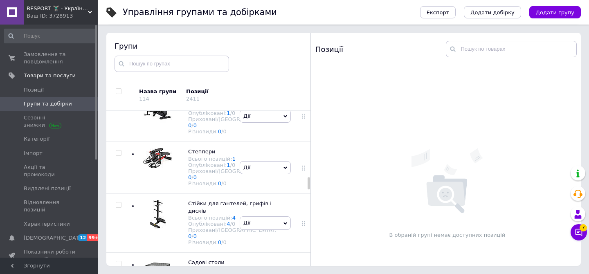
scroll to position [965, 0]
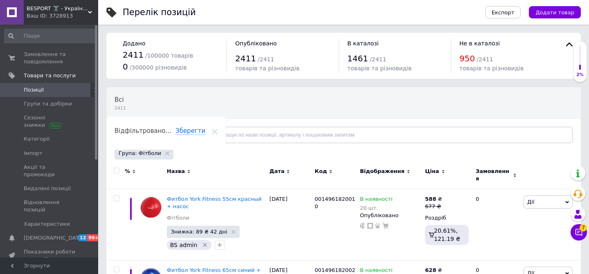
click at [117, 170] on input "checkbox" at bounding box center [116, 170] width 5 height 5
checkbox input "true"
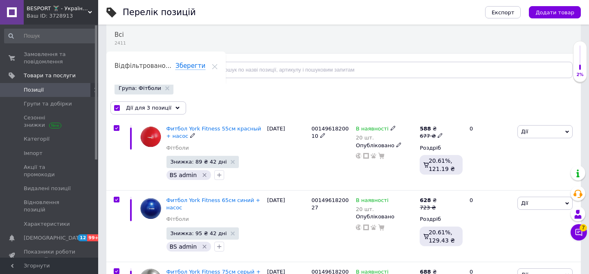
scroll to position [40, 0]
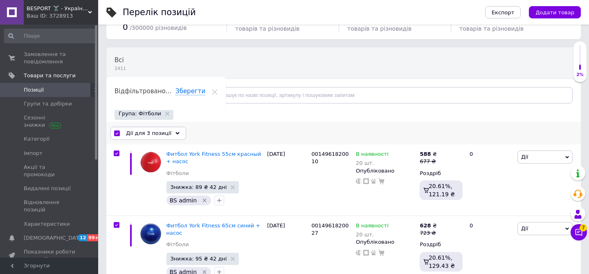
click at [165, 130] on span "Дії для 3 позиції" at bounding box center [148, 133] width 45 height 7
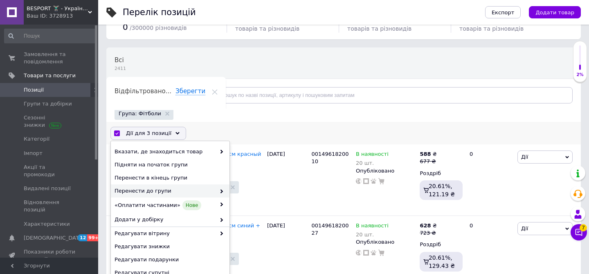
click at [197, 188] on span "Перенести до групи" at bounding box center [164, 190] width 101 height 7
click at [216, 194] on span at bounding box center [219, 190] width 8 height 7
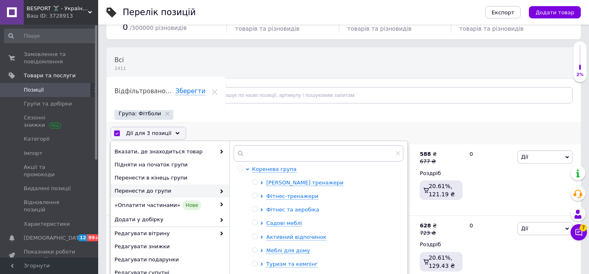
click at [300, 211] on span "Фітнес та аеробіка" at bounding box center [292, 209] width 53 height 6
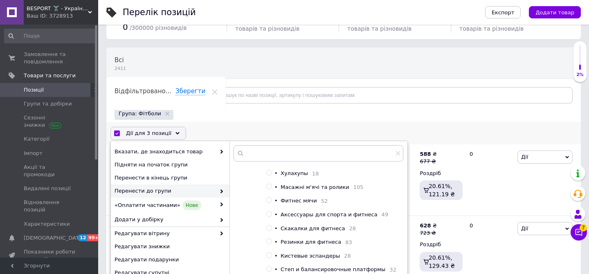
scroll to position [92, 0]
click at [305, 204] on div "Фитнес мячи 52" at bounding box center [339, 200] width 118 height 8
click at [294, 203] on span "Фитнес мячи" at bounding box center [298, 200] width 36 height 6
radio input "true"
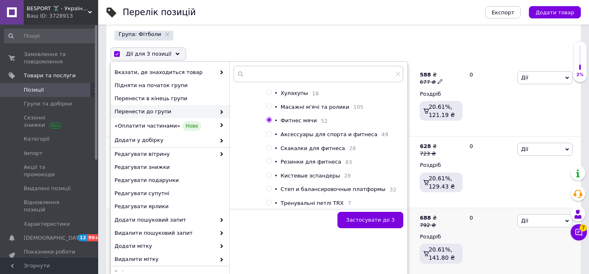
scroll to position [132, 0]
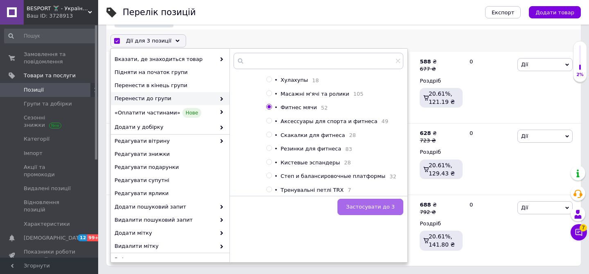
click at [390, 206] on span "Застосувати до 3" at bounding box center [370, 207] width 49 height 6
checkbox input "false"
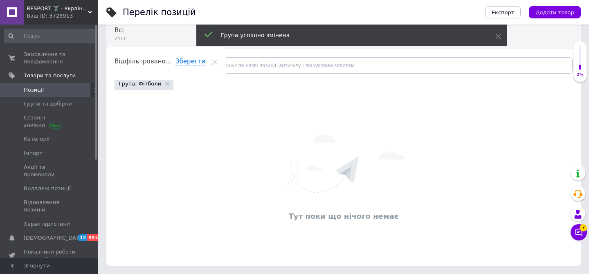
scroll to position [70, 0]
click at [62, 102] on span "Групи та добірки" at bounding box center [48, 103] width 48 height 7
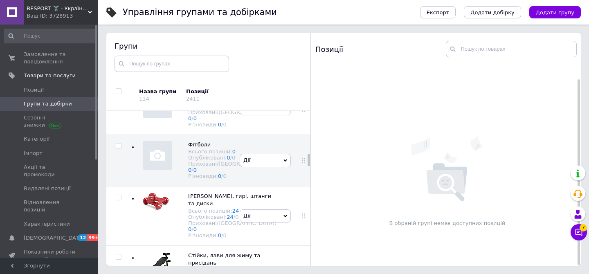
scroll to position [669, 0]
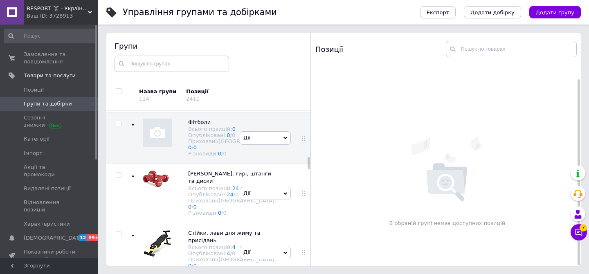
checkbox input "true"
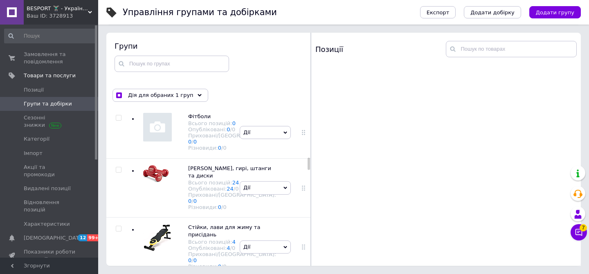
scroll to position [675, 0]
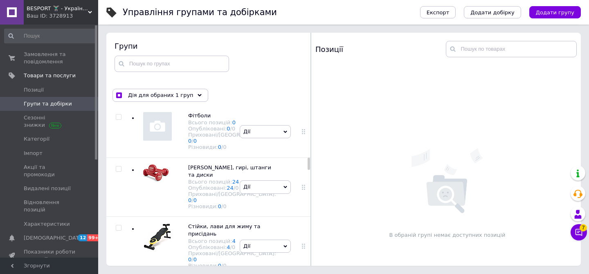
checkbox input "true"
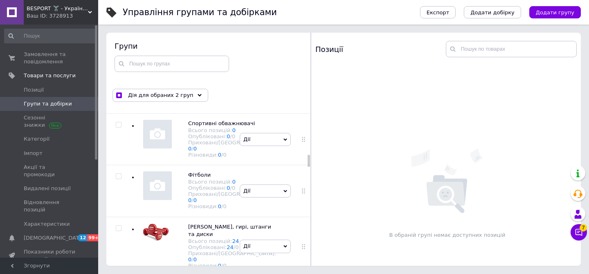
scroll to position [607, 0]
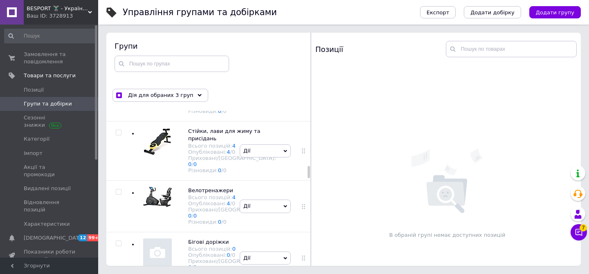
scroll to position [799, 0]
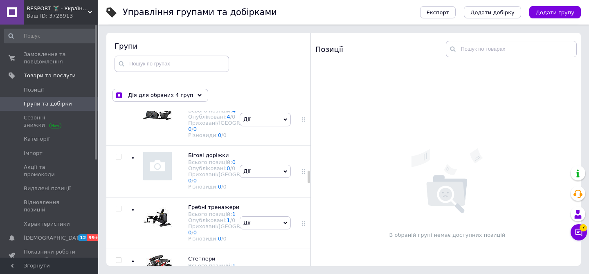
scroll to position [884, 0]
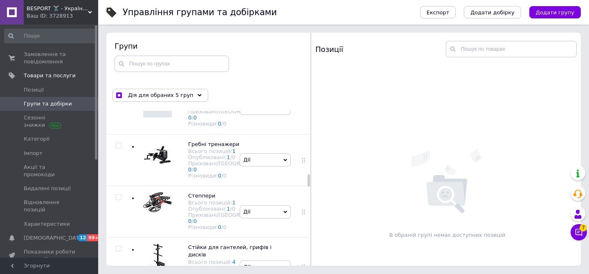
drag, startPoint x: 119, startPoint y: 191, endPoint x: 150, endPoint y: 135, distance: 64.1
click at [159, 100] on div "Дія для обраних 6 груп" at bounding box center [160, 95] width 96 height 13
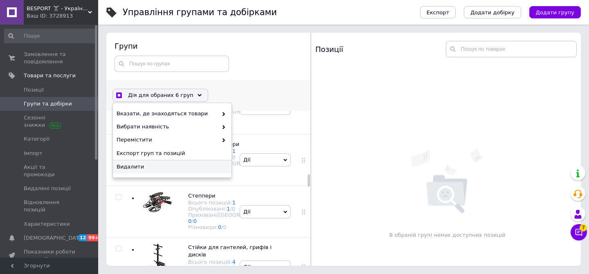
click at [165, 166] on span "Видалити" at bounding box center [171, 166] width 109 height 7
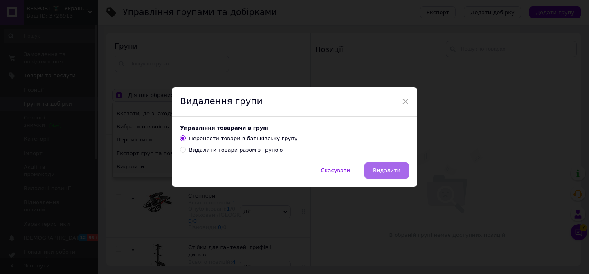
click at [390, 173] on span "Видалити" at bounding box center [386, 170] width 27 height 6
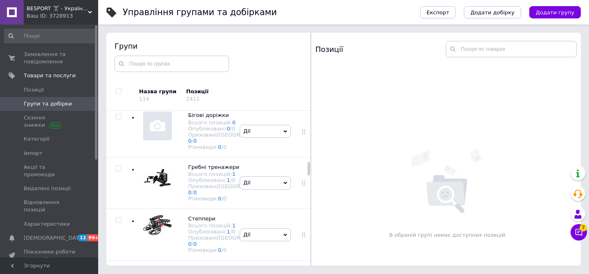
scroll to position [580, 0]
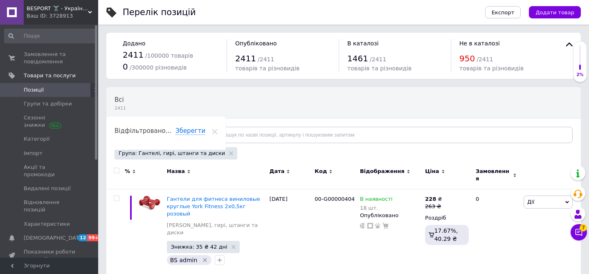
click at [118, 170] on input "checkbox" at bounding box center [116, 170] width 5 height 5
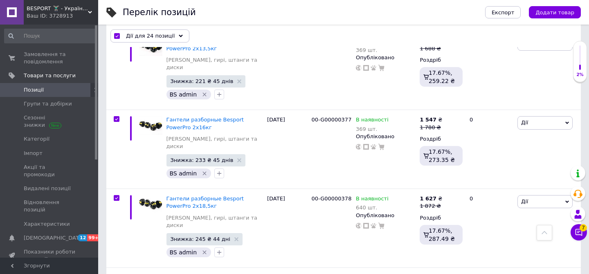
scroll to position [1652, 0]
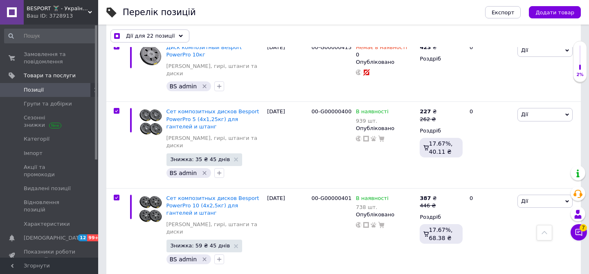
scroll to position [1573, 0]
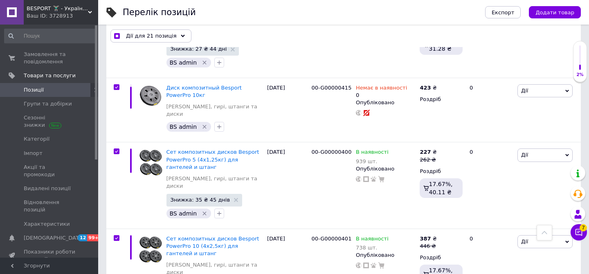
scroll to position [1499, 0]
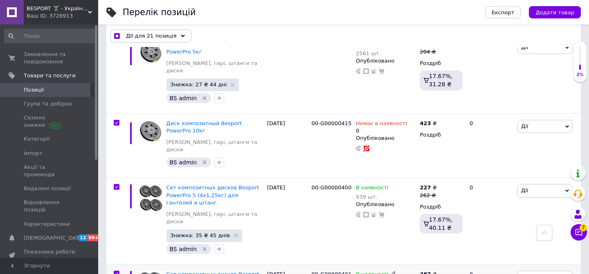
click at [116, 271] on input "checkbox" at bounding box center [116, 273] width 5 height 5
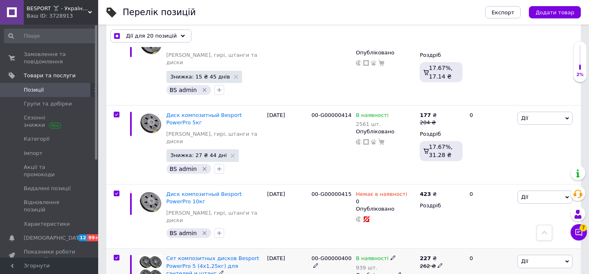
click at [116, 255] on input "checkbox" at bounding box center [116, 257] width 5 height 5
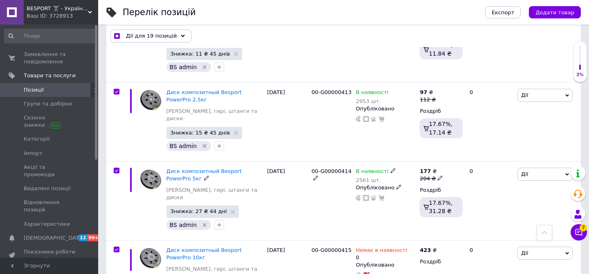
scroll to position [1357, 0]
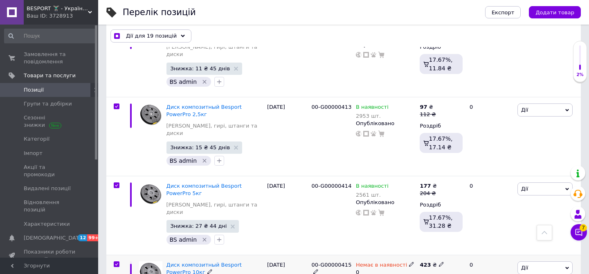
click at [117, 262] on input "checkbox" at bounding box center [116, 264] width 5 height 5
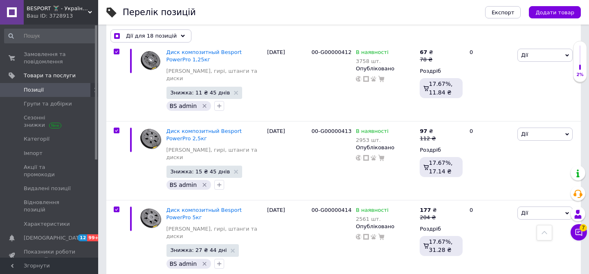
scroll to position [1312, 0]
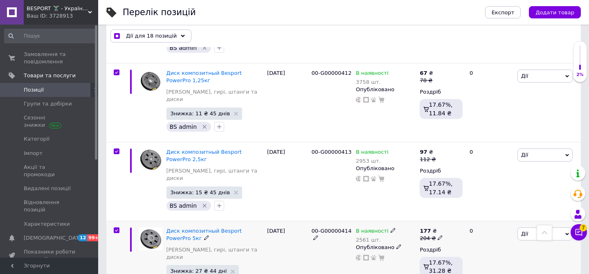
click at [119, 228] on input "checkbox" at bounding box center [116, 230] width 5 height 5
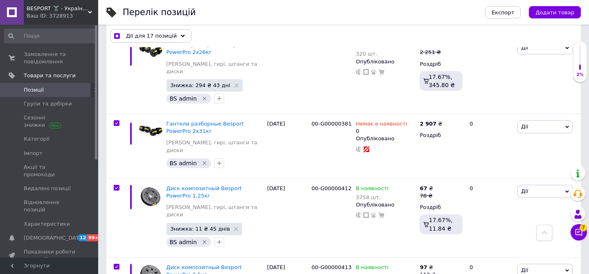
scroll to position [1184, 0]
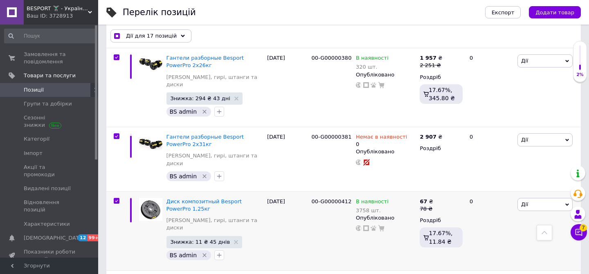
drag, startPoint x: 117, startPoint y: 146, endPoint x: 112, endPoint y: 78, distance: 67.6
click at [115, 198] on input "checkbox" at bounding box center [116, 200] width 5 height 5
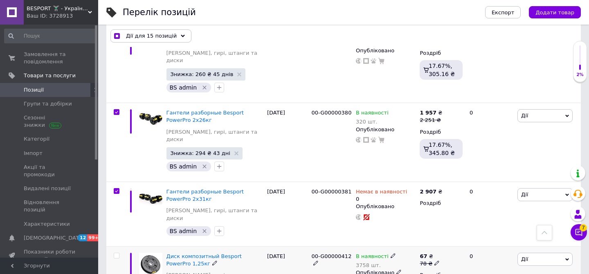
scroll to position [1072, 0]
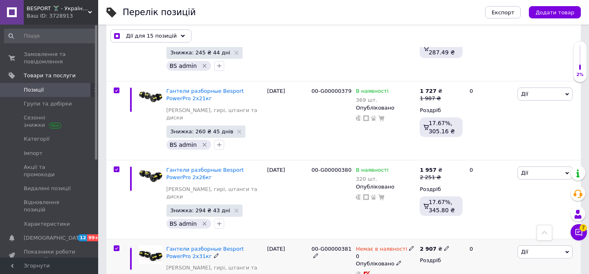
click at [117, 239] on div at bounding box center [115, 271] width 18 height 65
drag, startPoint x: 117, startPoint y: 127, endPoint x: 119, endPoint y: 105, distance: 21.7
click at [117, 246] on input "checkbox" at bounding box center [116, 248] width 5 height 5
click at [115, 167] on input "checkbox" at bounding box center [116, 169] width 5 height 5
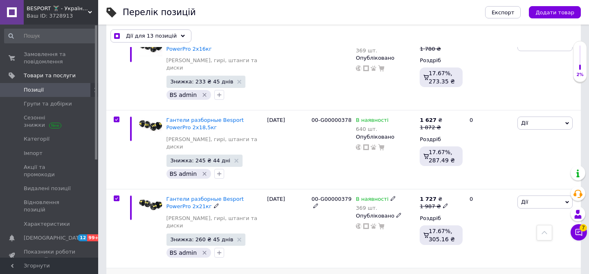
scroll to position [958, 0]
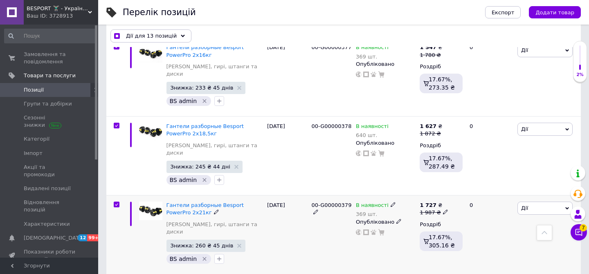
click at [118, 202] on input "checkbox" at bounding box center [116, 204] width 5 height 5
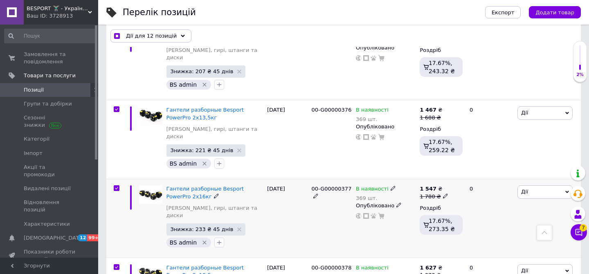
scroll to position [810, 0]
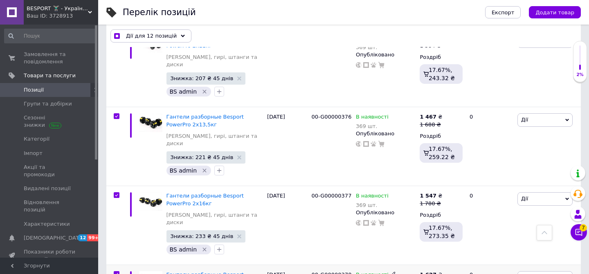
click at [115, 271] on input "checkbox" at bounding box center [116, 273] width 5 height 5
click at [117, 193] on input "checkbox" at bounding box center [116, 195] width 5 height 5
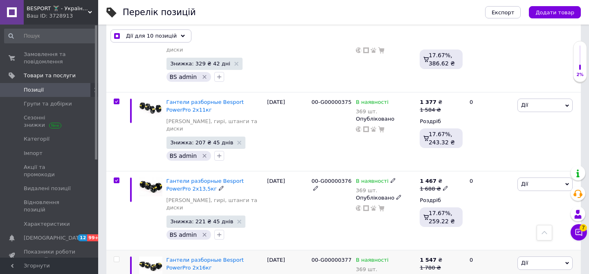
scroll to position [742, 0]
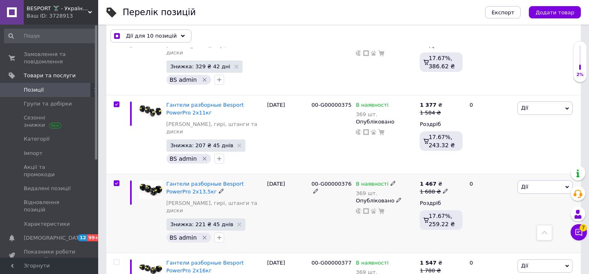
click at [117, 181] on input "checkbox" at bounding box center [116, 183] width 5 height 5
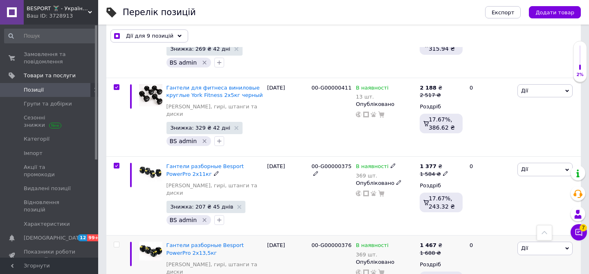
scroll to position [665, 0]
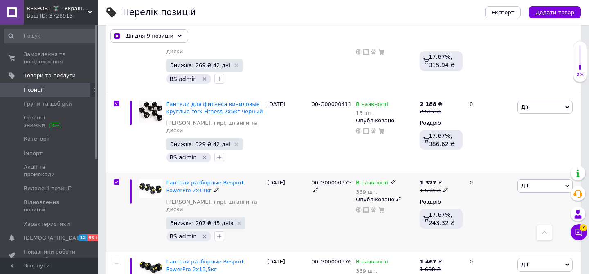
click at [118, 179] on input "checkbox" at bounding box center [116, 181] width 5 height 5
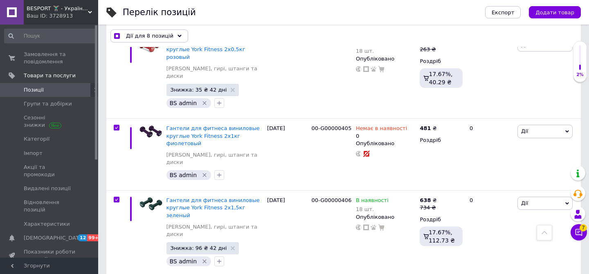
scroll to position [0, 0]
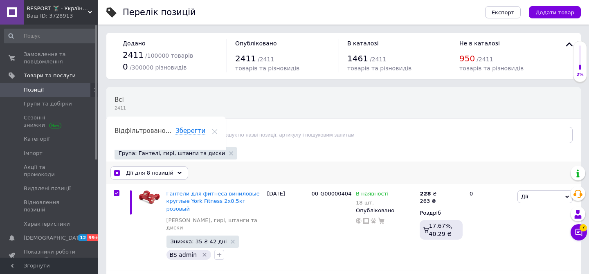
click at [158, 174] on span "Дії для 8 позицій" at bounding box center [149, 172] width 47 height 7
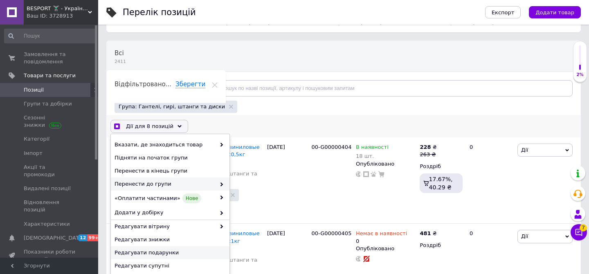
click at [177, 184] on span "Перенести до групи" at bounding box center [164, 183] width 101 height 7
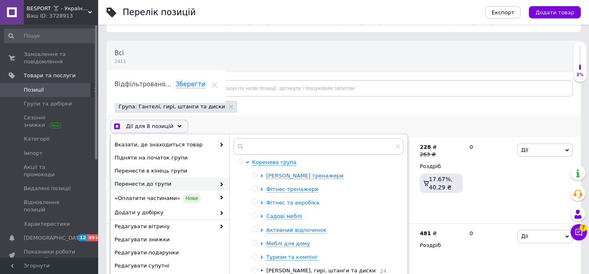
click at [307, 204] on span "Фітнес та аеробіка" at bounding box center [292, 203] width 53 height 6
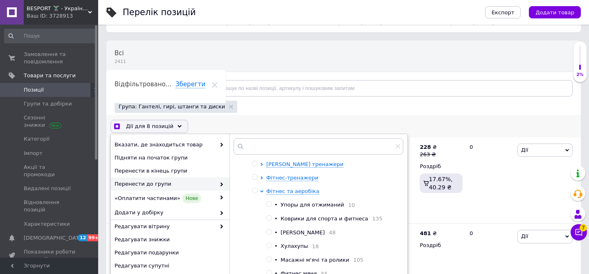
scroll to position [26, 0]
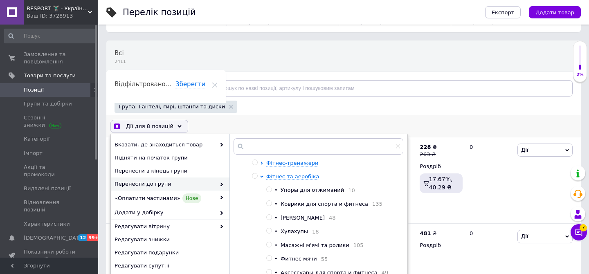
click at [314, 219] on span "Фитнес гантели" at bounding box center [302, 218] width 44 height 6
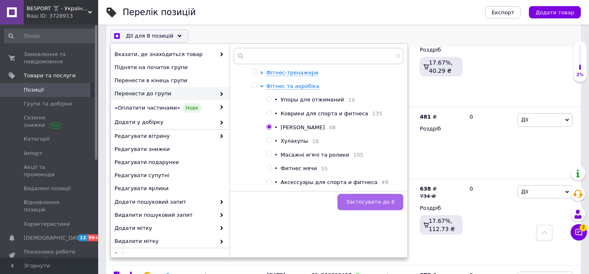
scroll to position [174, 0]
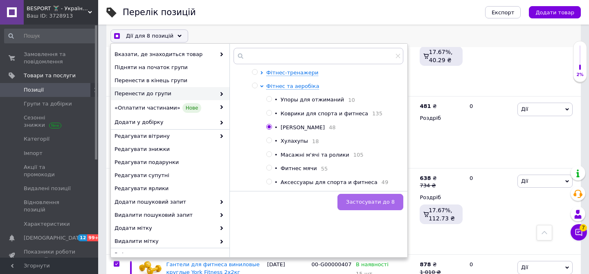
click at [356, 206] on button "Застосувати до 8" at bounding box center [370, 202] width 66 height 16
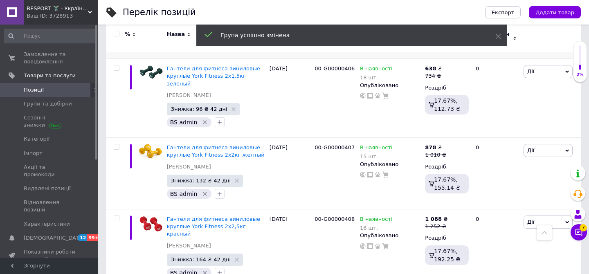
scroll to position [345, 0]
